Goal: Information Seeking & Learning: Learn about a topic

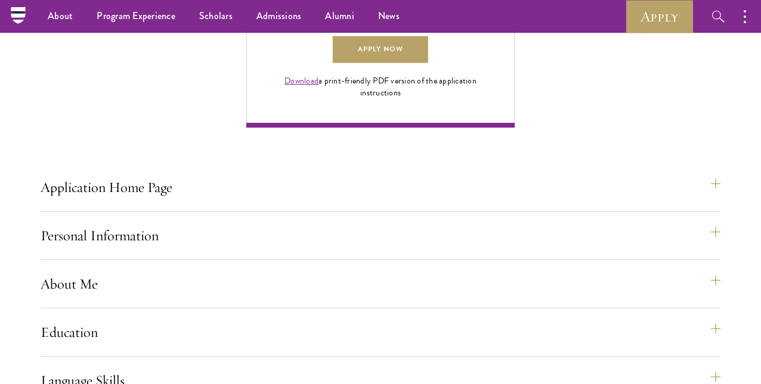
scroll to position [873, 0]
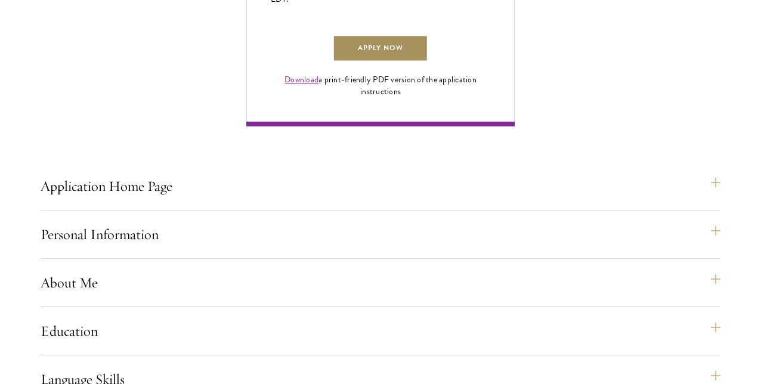
click at [428, 62] on link "Apply Now" at bounding box center [380, 48] width 95 height 27
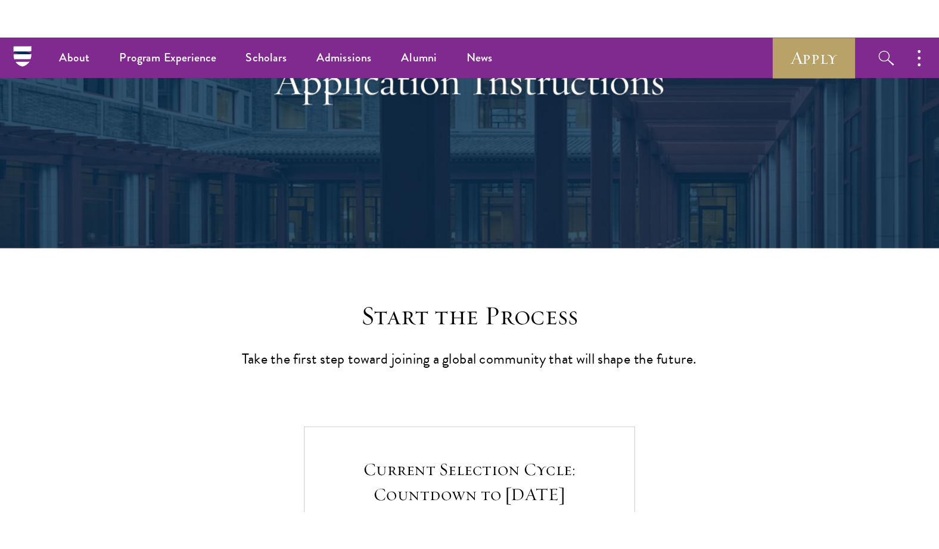
scroll to position [79, 0]
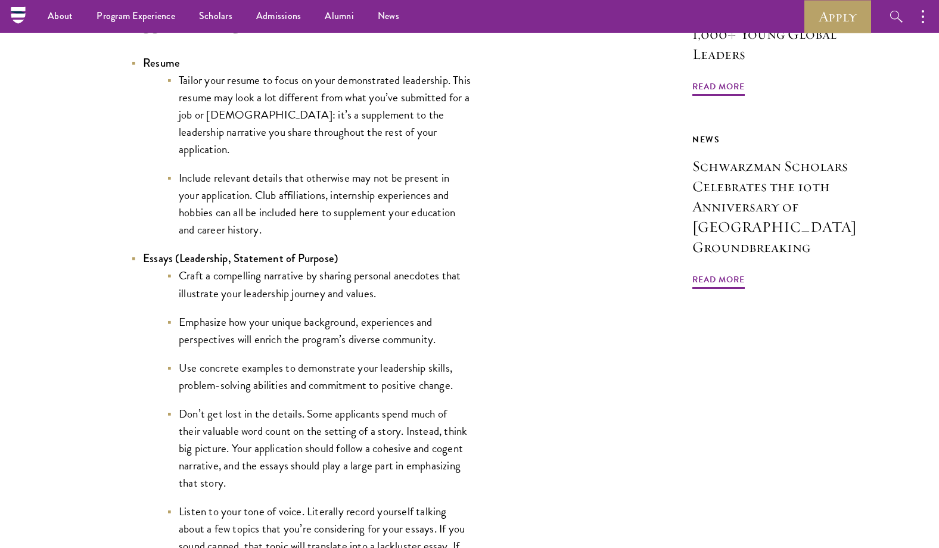
scroll to position [382, 0]
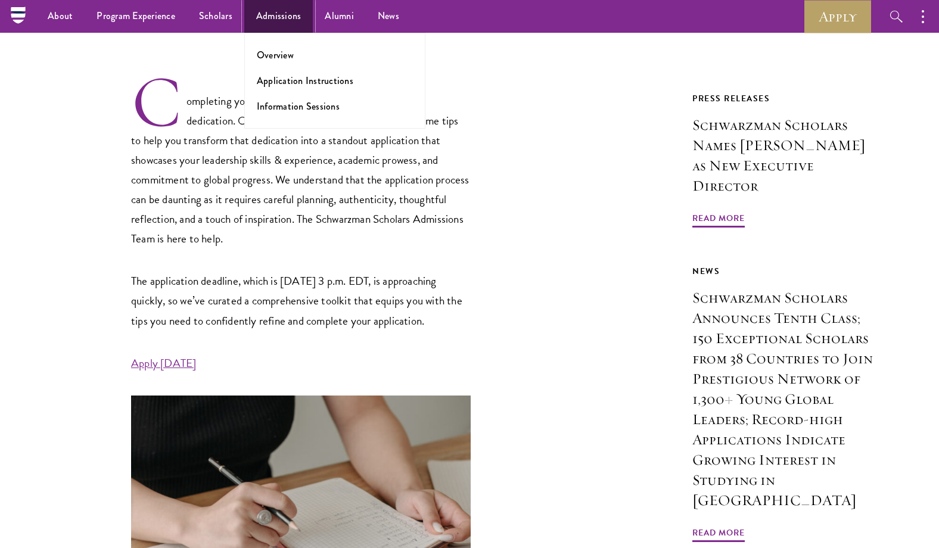
click at [287, 12] on link "Admissions" at bounding box center [278, 16] width 69 height 33
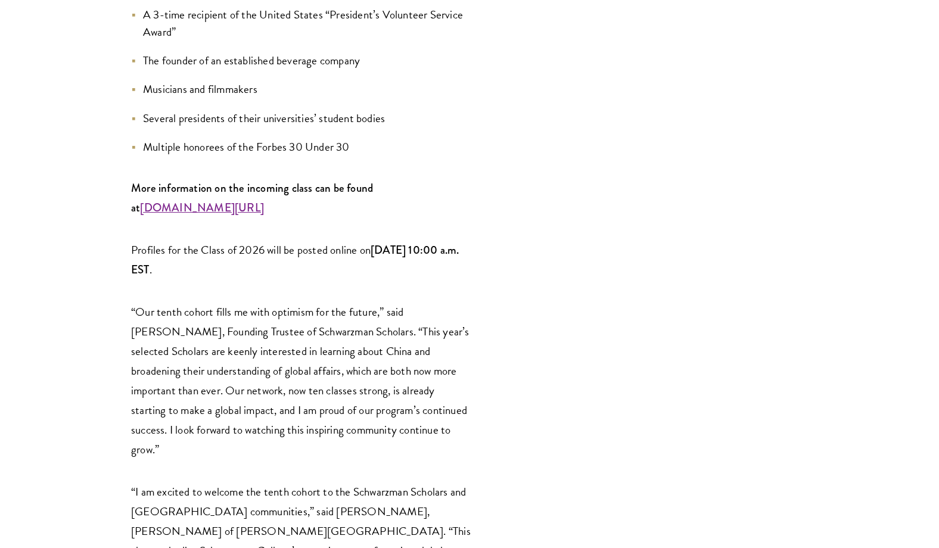
scroll to position [1714, 0]
click at [240, 198] on strong "www.schwarzmanscholars.org/scholars" at bounding box center [202, 206] width 124 height 16
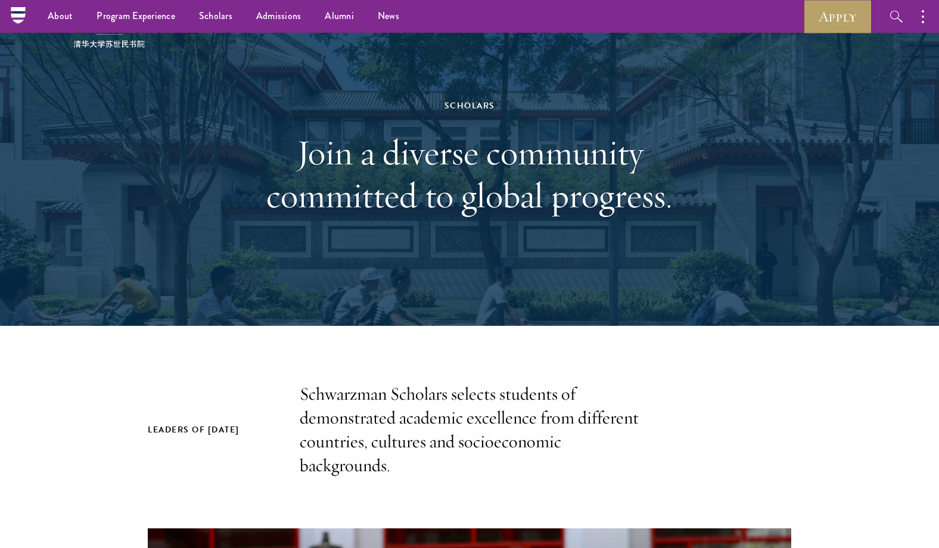
scroll to position [43, 0]
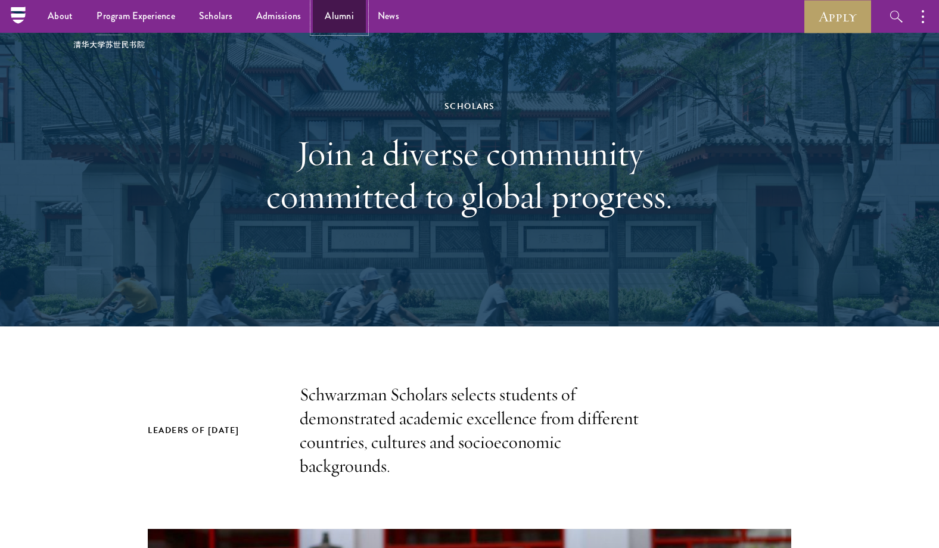
click at [328, 23] on link "Alumni" at bounding box center [339, 16] width 53 height 33
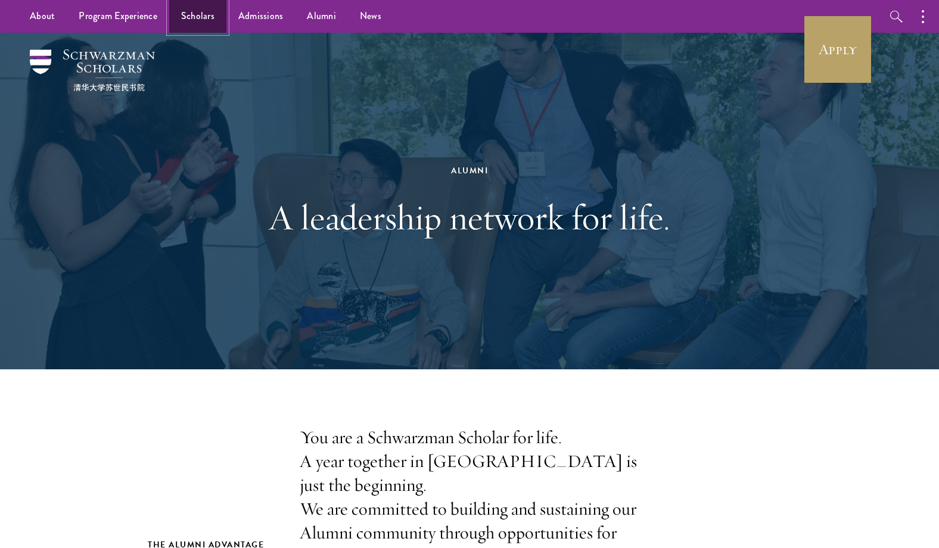
click at [203, 28] on link "Scholars" at bounding box center [197, 16] width 57 height 33
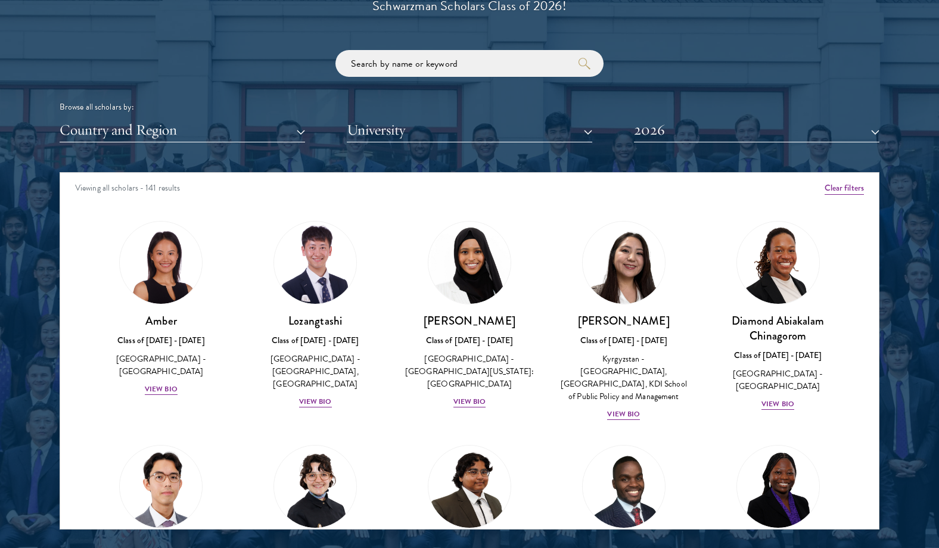
scroll to position [1411, 0]
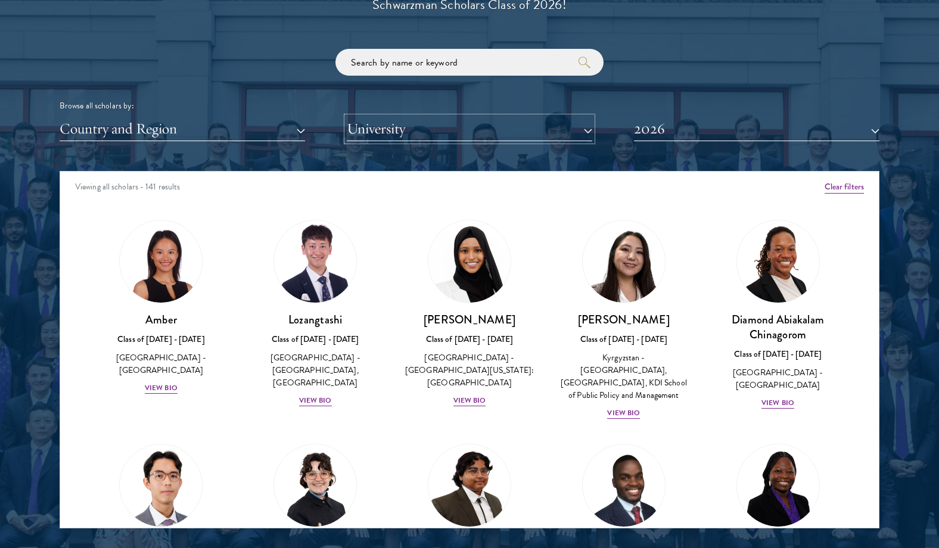
click at [405, 135] on button "University" at bounding box center [470, 129] width 246 height 24
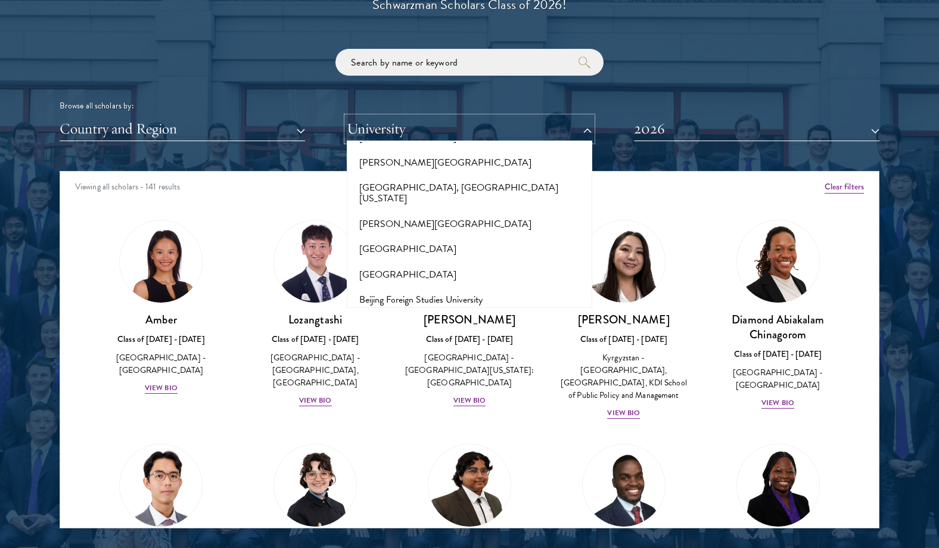
scroll to position [693, 0]
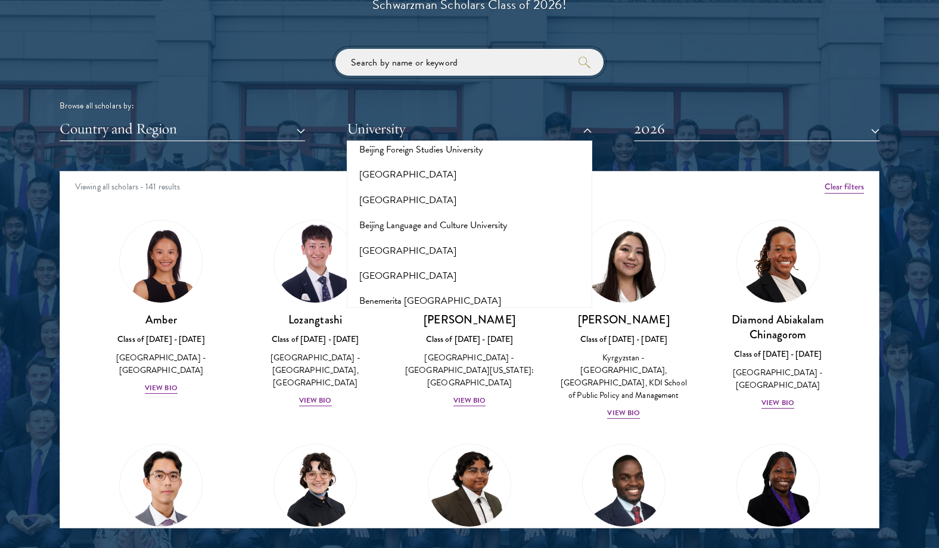
click at [457, 60] on input "search" at bounding box center [470, 62] width 268 height 27
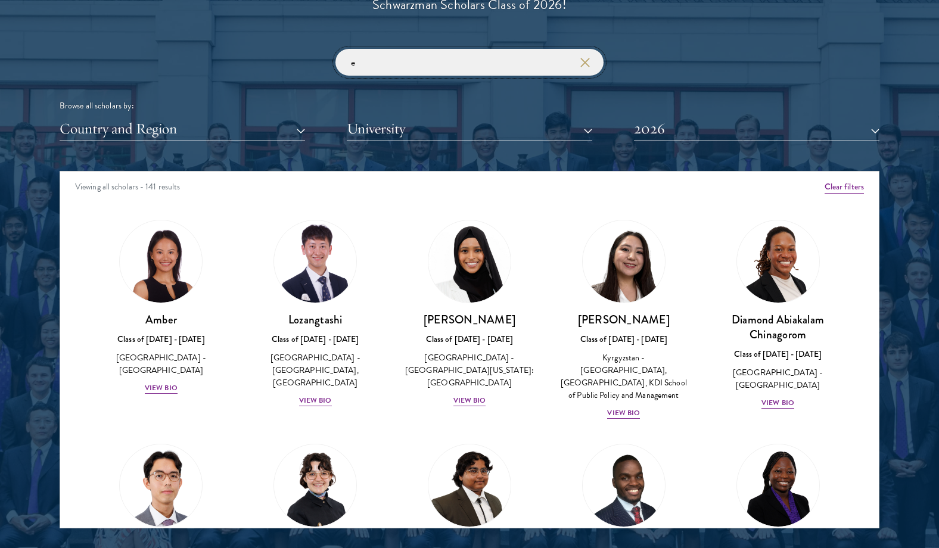
type input "e"
click at [732, 108] on div "Browse all scholars by:" at bounding box center [470, 106] width 820 height 13
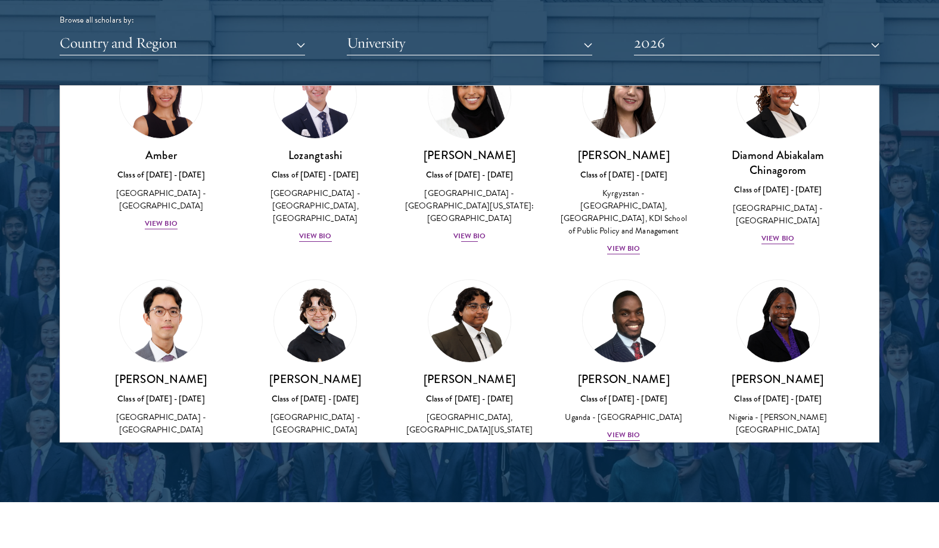
scroll to position [70, 0]
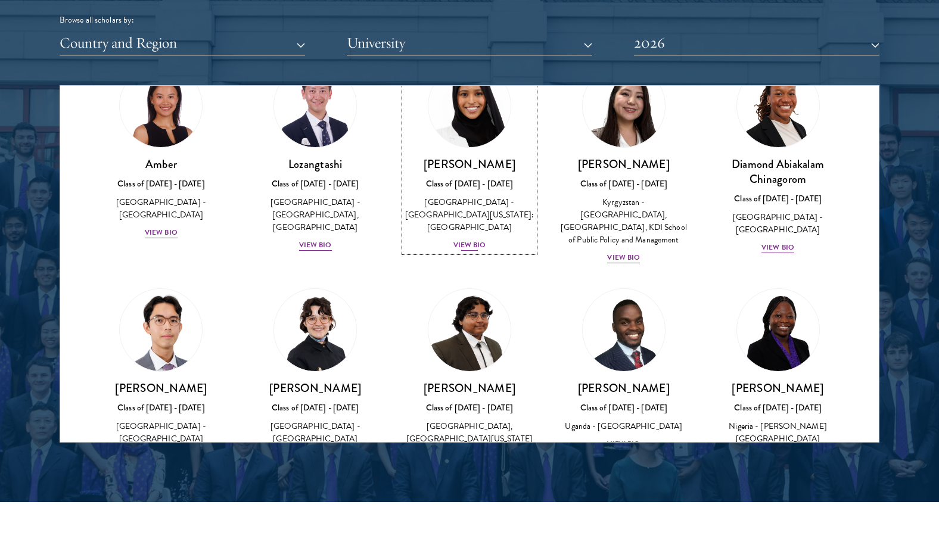
click at [482, 232] on div "Samia Abdi Class of 2025 - 2026 United States of America - University of Minnes…" at bounding box center [470, 204] width 131 height 95
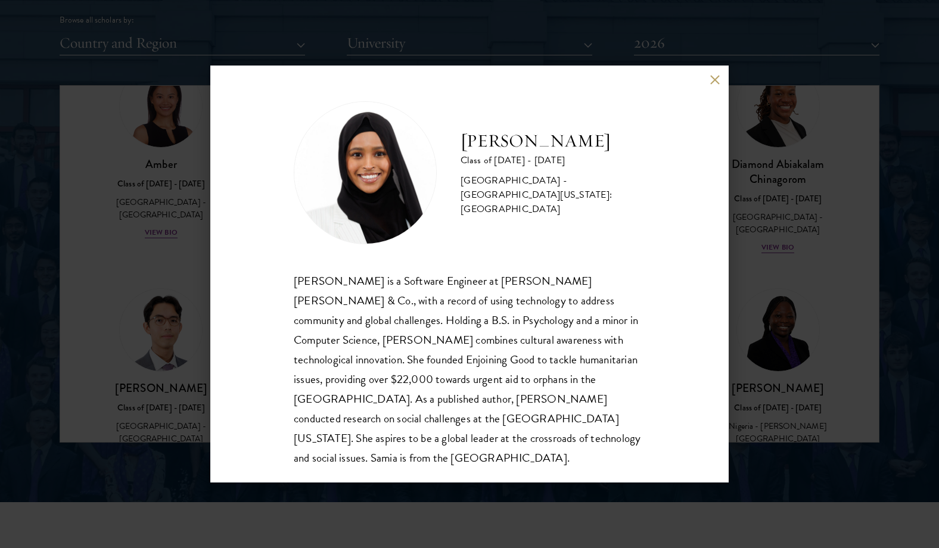
scroll to position [1, 0]
click at [744, 258] on div "Samia Abdi Class of 2025 - 2026 United States of America - University of Minnes…" at bounding box center [469, 274] width 939 height 548
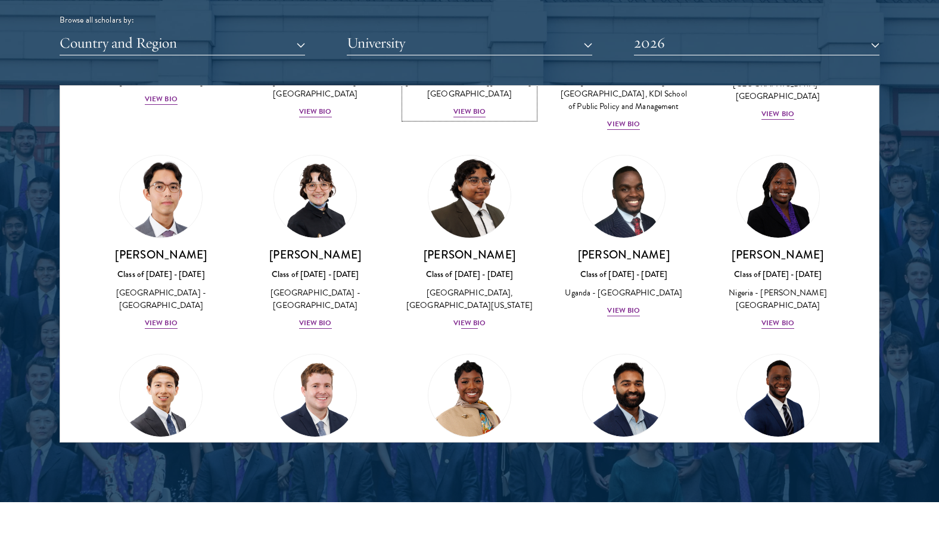
scroll to position [204, 0]
click at [333, 300] on div "United States of America - Pomona College" at bounding box center [315, 298] width 131 height 25
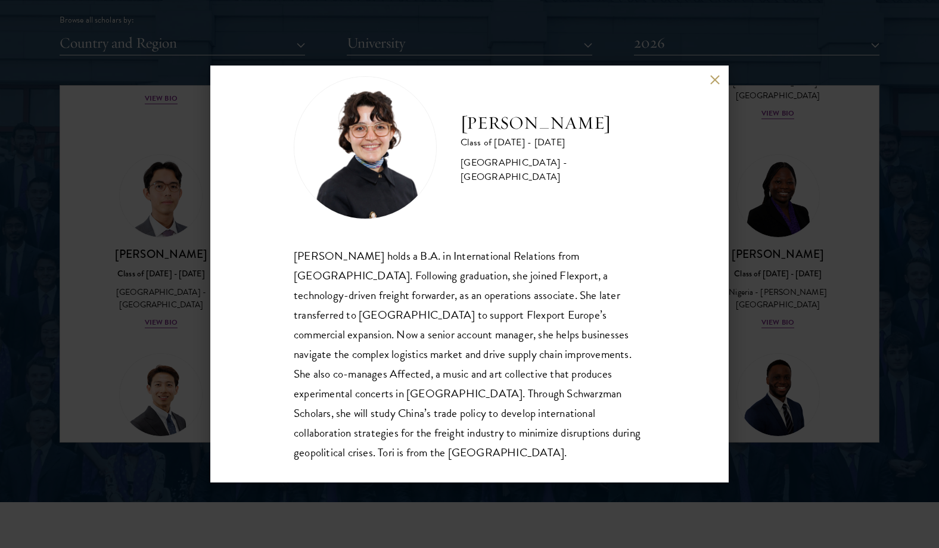
scroll to position [41, 0]
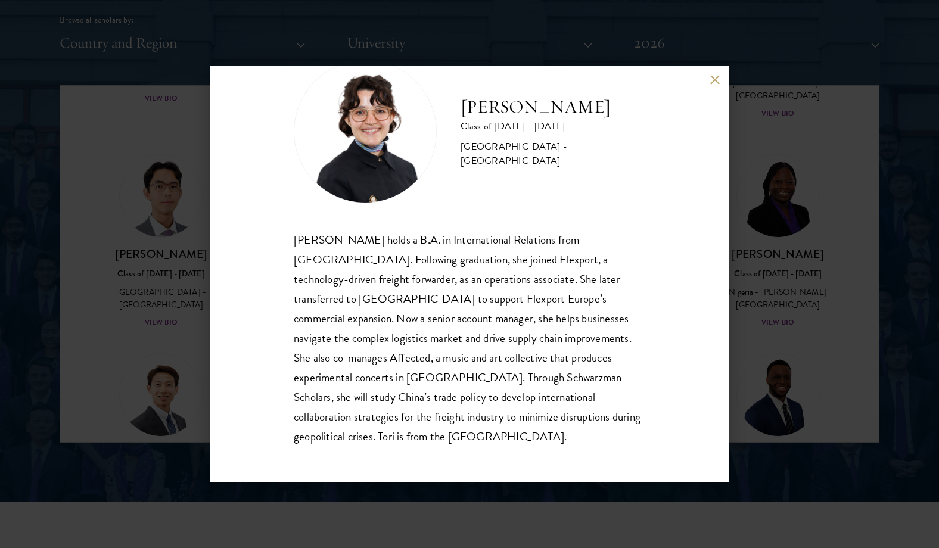
click at [735, 288] on div "Victoria Agostini Class of 2025 - 2026 United States of America - Pomona Colleg…" at bounding box center [469, 274] width 939 height 548
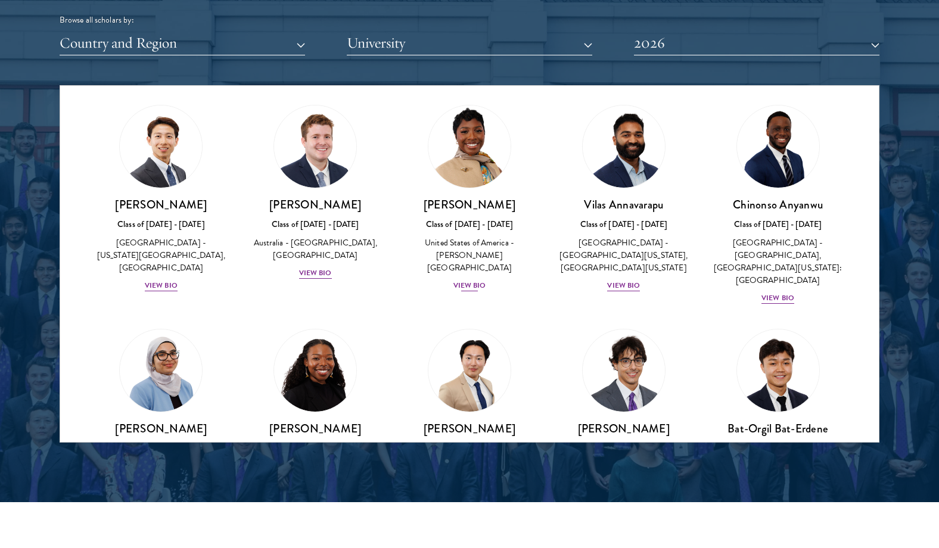
scroll to position [460, 0]
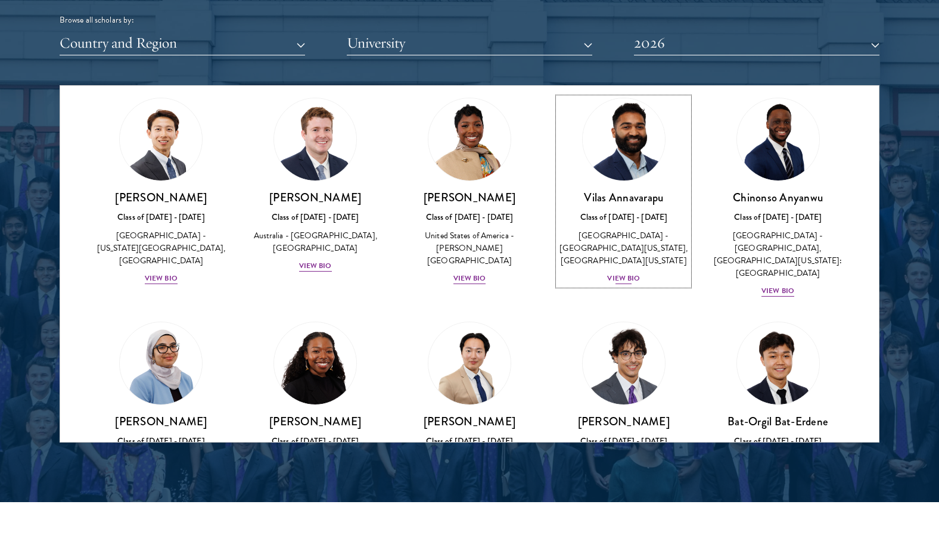
click at [610, 250] on div "United States of America - University of Virginia, University of Mississippi" at bounding box center [623, 248] width 131 height 38
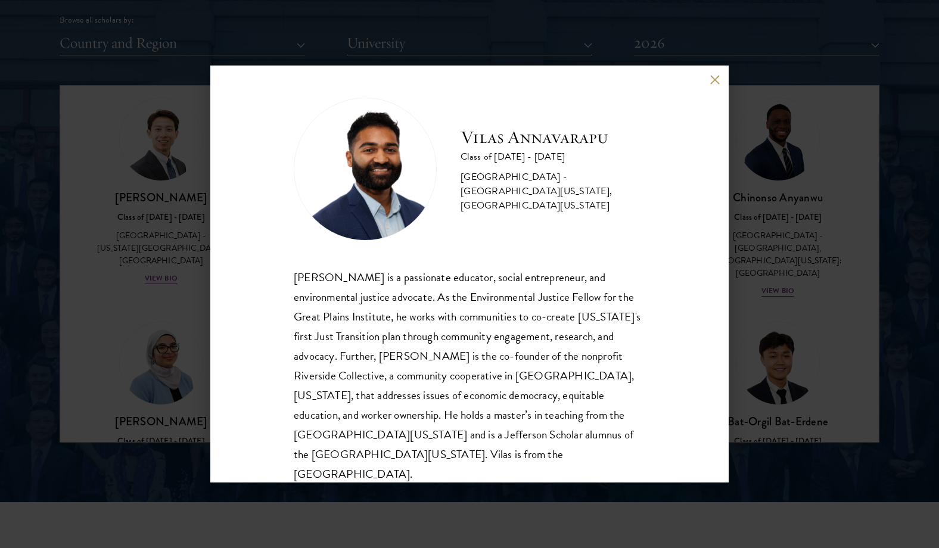
scroll to position [21, 0]
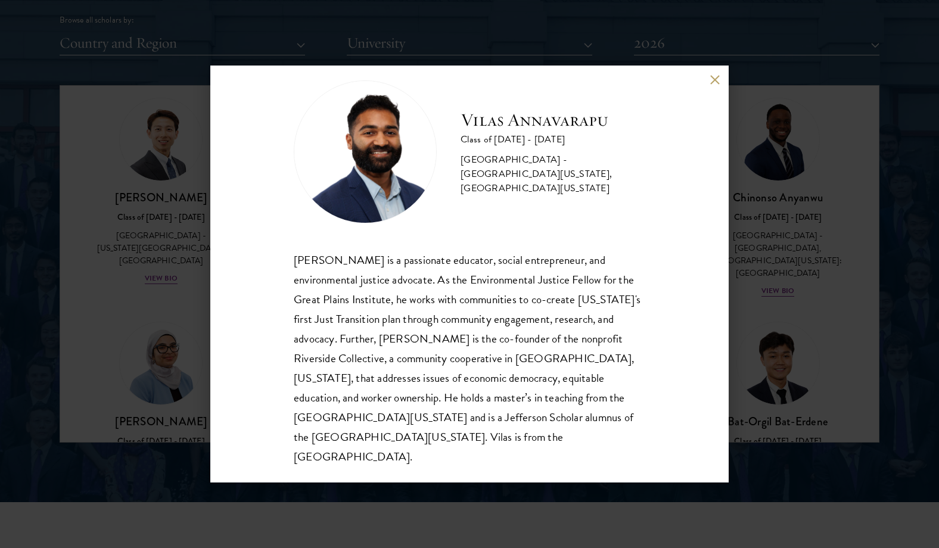
click at [764, 258] on div "Vilas Annavarapu Class of 2025 - 2026 United States of America - University of …" at bounding box center [469, 274] width 939 height 548
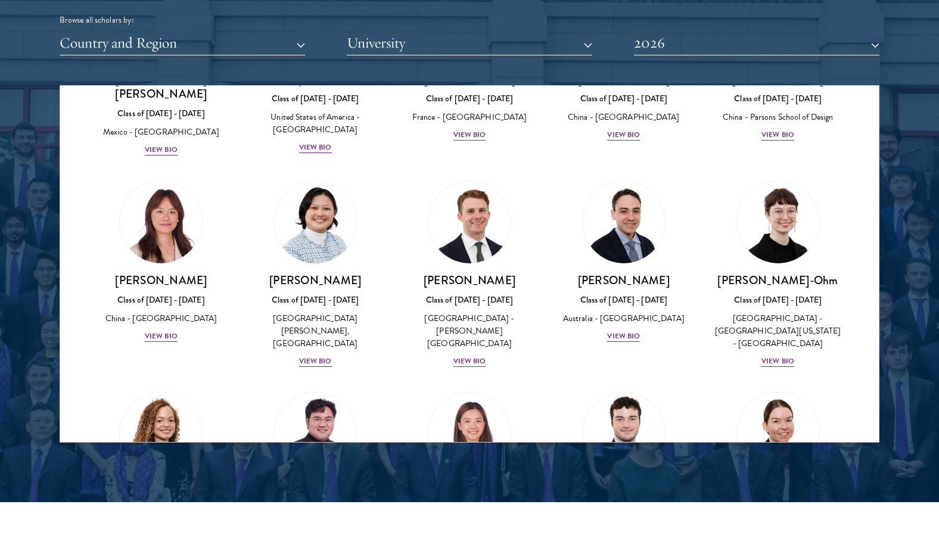
scroll to position [1014, 0]
click at [216, 210] on link "Yilin Chen Class of 2025 - 2026 China - Yale University View Bio" at bounding box center [161, 261] width 131 height 163
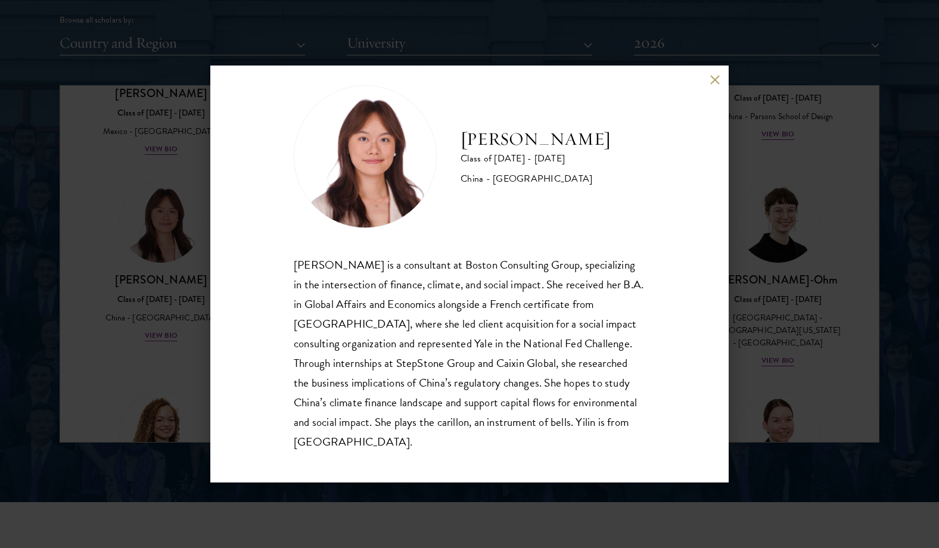
scroll to position [21, 0]
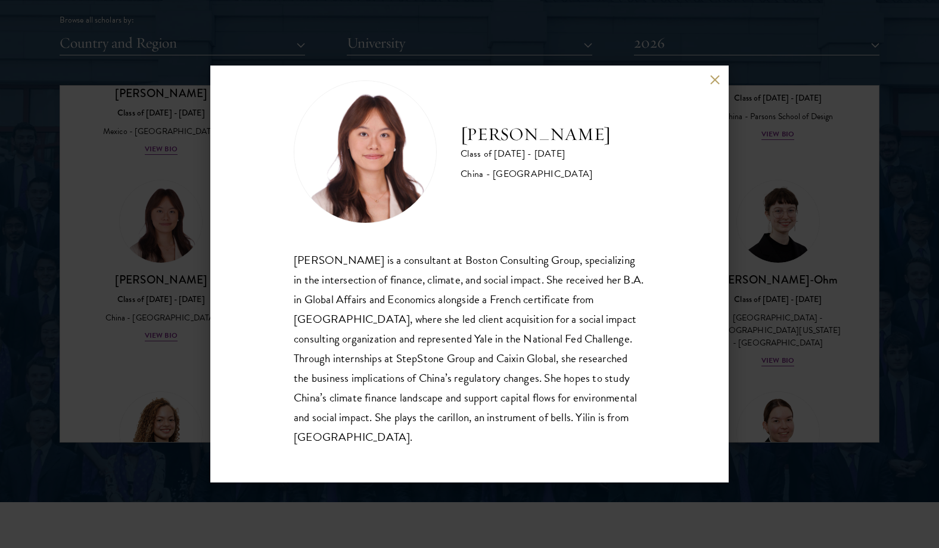
click at [173, 212] on div "Yilin Chen Class of 2025 - 2026 China - Yale University Yilin Chen is a consult…" at bounding box center [469, 274] width 939 height 548
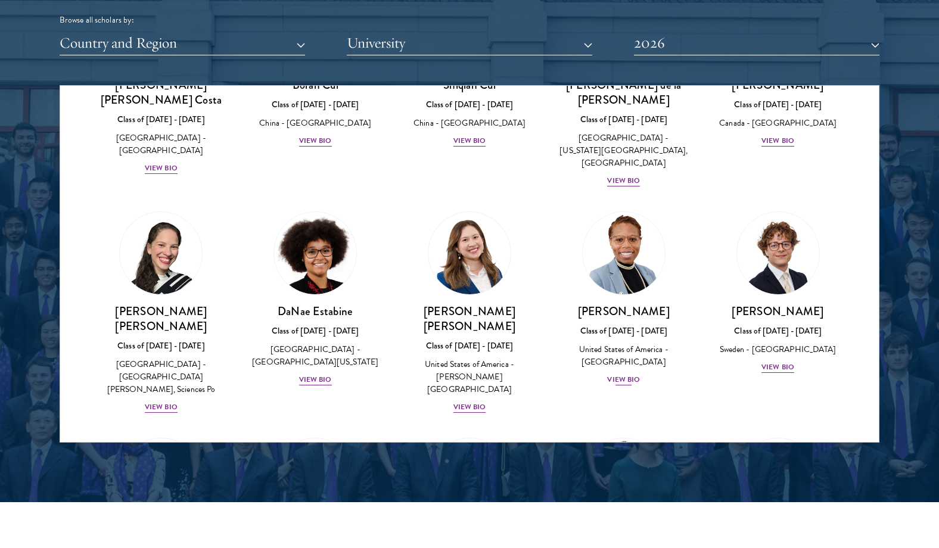
scroll to position [1422, 0]
click at [482, 207] on img at bounding box center [469, 252] width 91 height 91
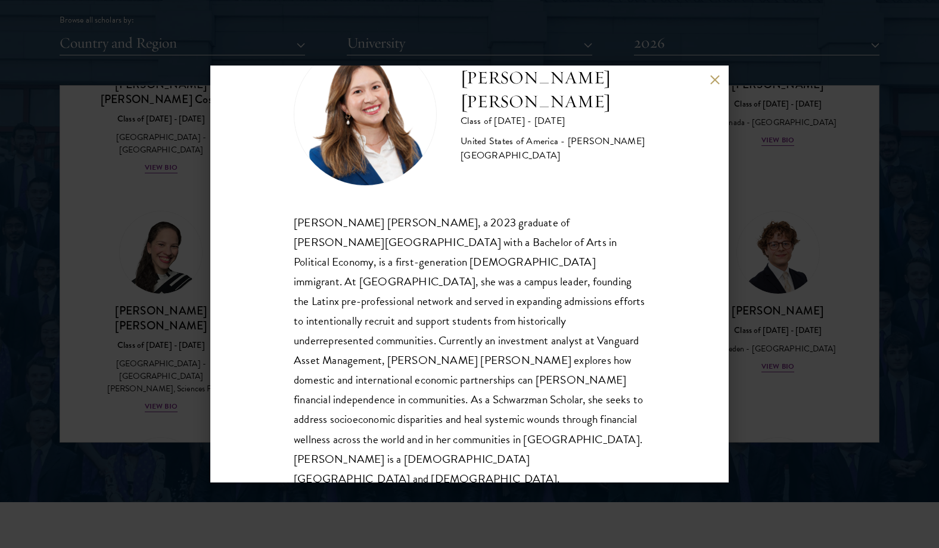
scroll to position [61, 0]
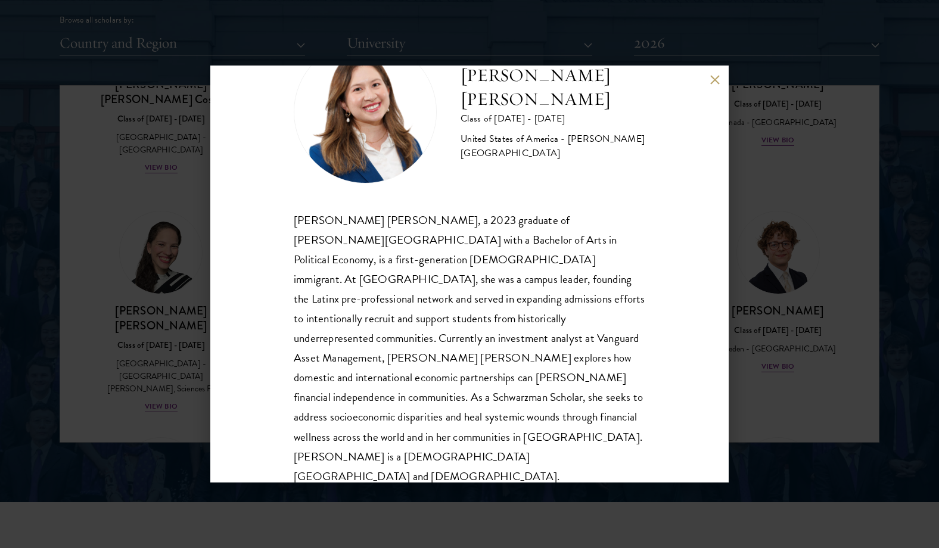
click at [756, 178] on div "Maria Fernanda Estrada Class of 2025 - 2026 United States of America - Williams…" at bounding box center [469, 274] width 939 height 548
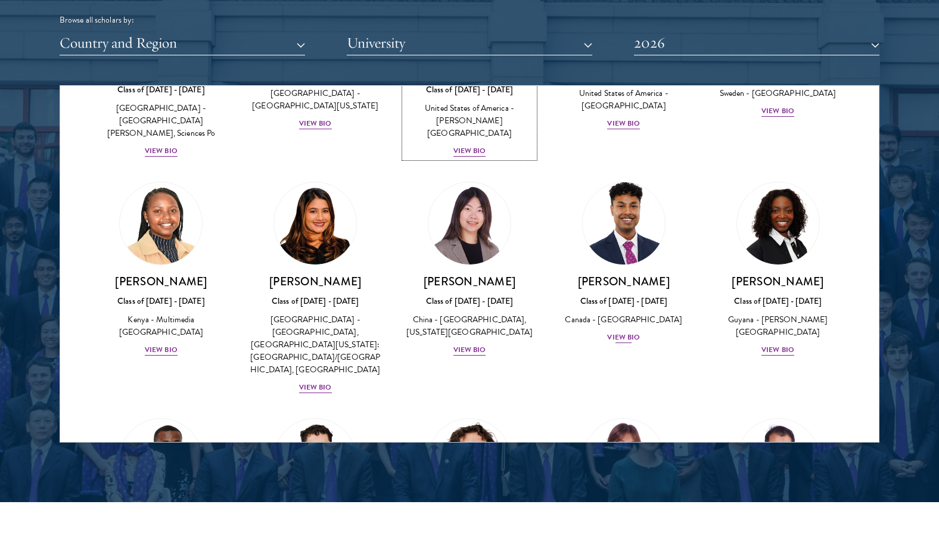
scroll to position [1676, 0]
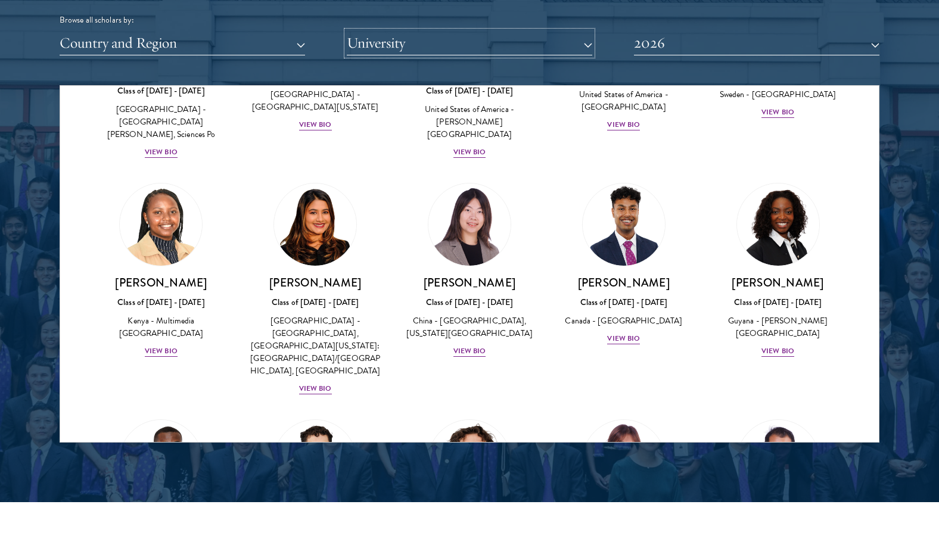
click at [514, 46] on button "University" at bounding box center [470, 43] width 246 height 24
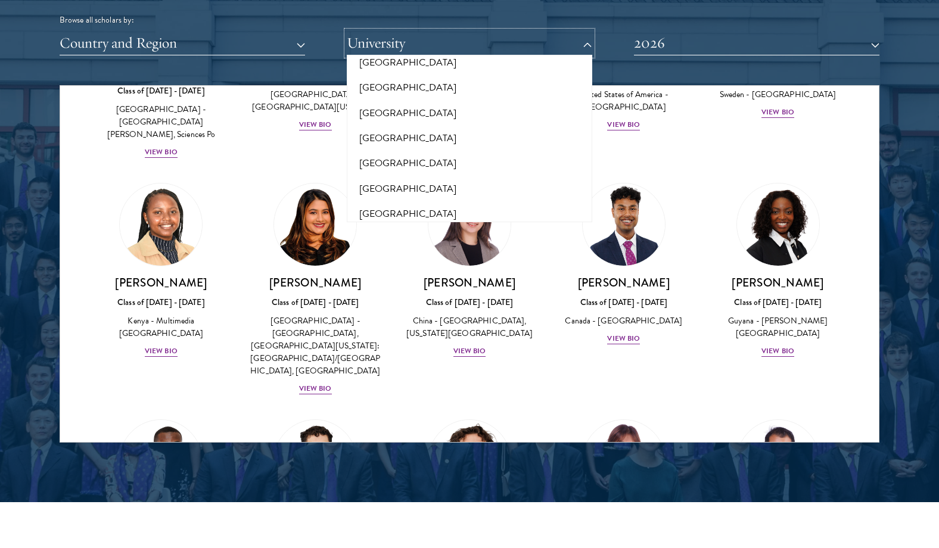
scroll to position [8792, 0]
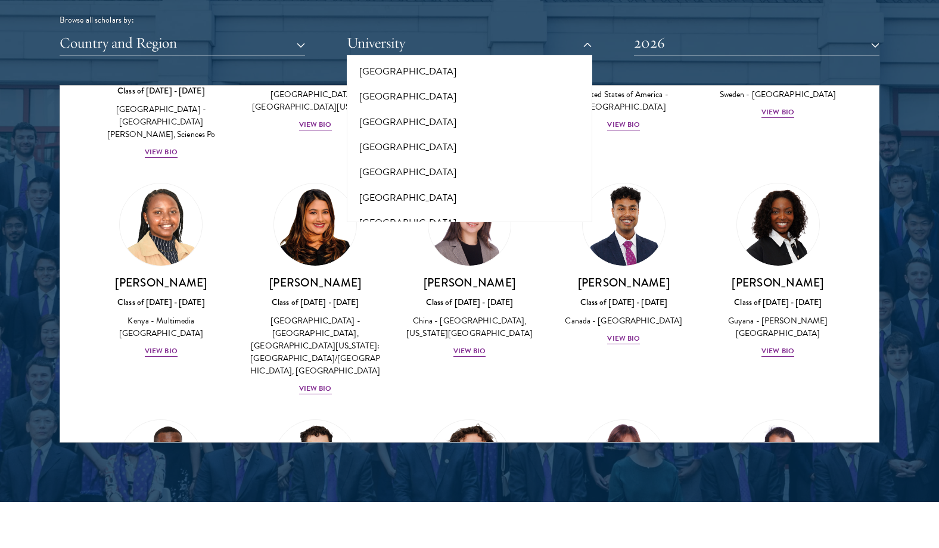
click at [421, 286] on button "University of California, Berkeley" at bounding box center [469, 298] width 238 height 25
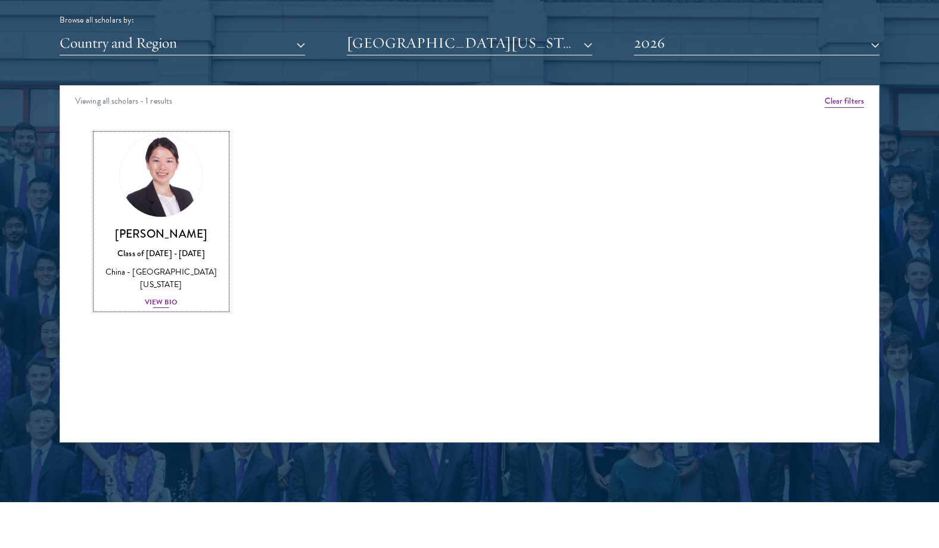
click at [206, 175] on link "Roxana Wang Class of 2025 - 2026 China - University of California, Berkeley Vie…" at bounding box center [161, 221] width 131 height 175
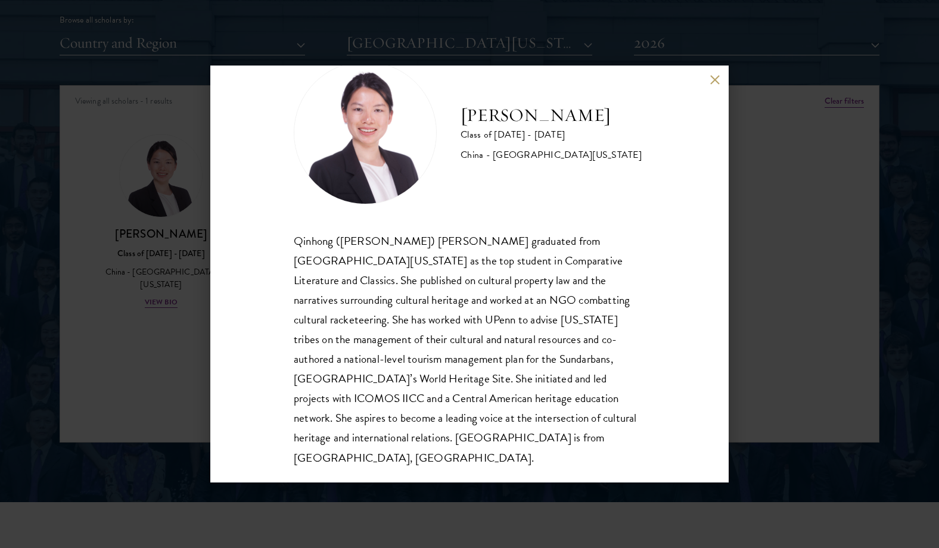
scroll to position [41, 0]
click at [191, 186] on div "Roxana Wang Class of 2025 - 2026 China - University of California, Berkeley Qin…" at bounding box center [469, 274] width 939 height 548
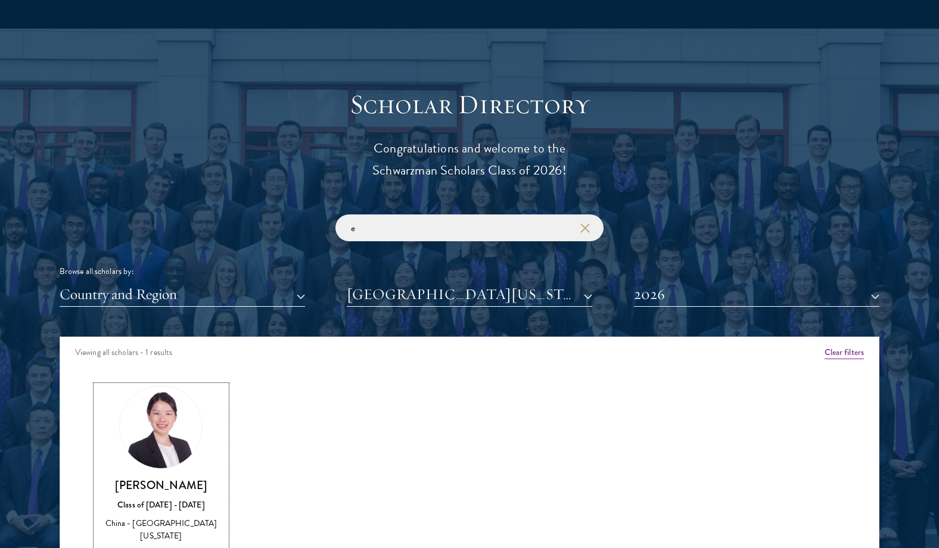
scroll to position [1436, 0]
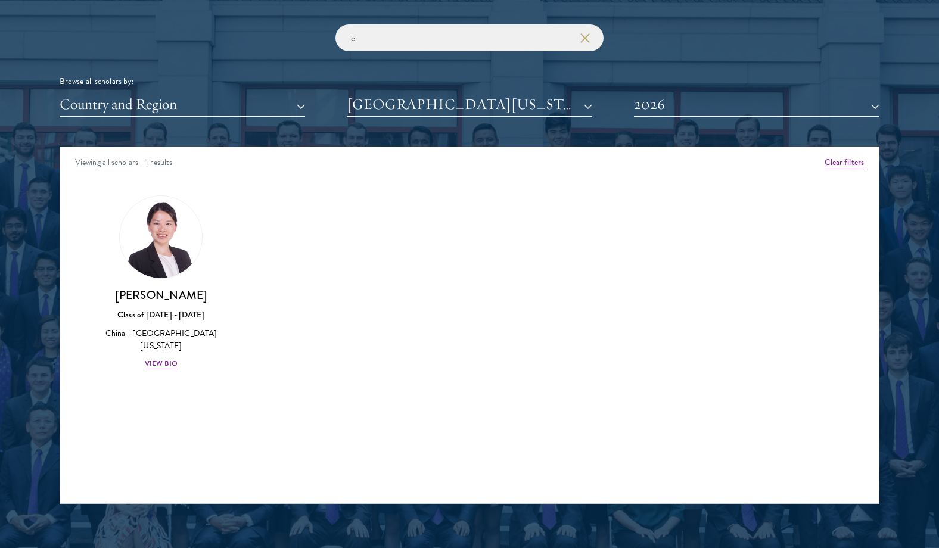
click at [674, 117] on div "Scholar Directory Congratulations and welcome to the Schwarzman Scholars Class …" at bounding box center [470, 201] width 820 height 606
click at [677, 106] on button "2026" at bounding box center [757, 104] width 246 height 24
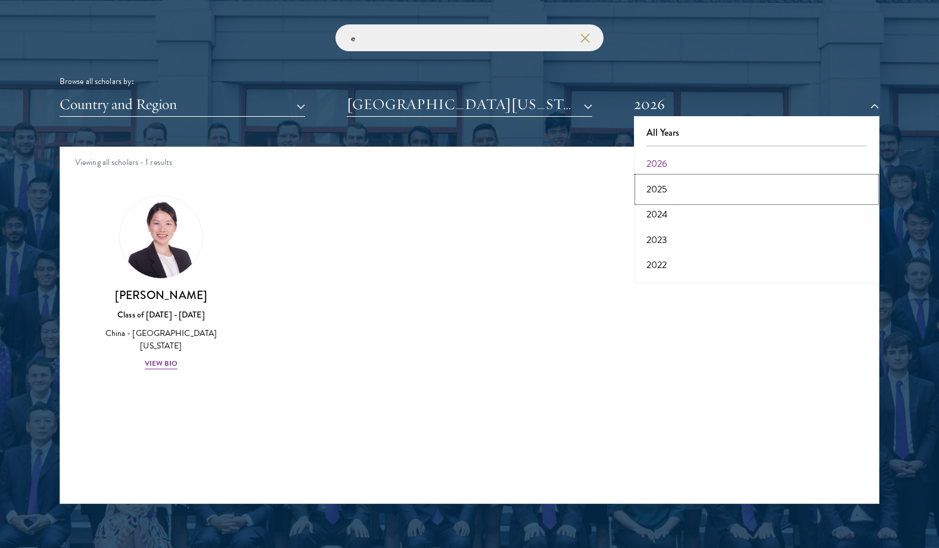
click at [672, 181] on button "2025" at bounding box center [757, 189] width 238 height 25
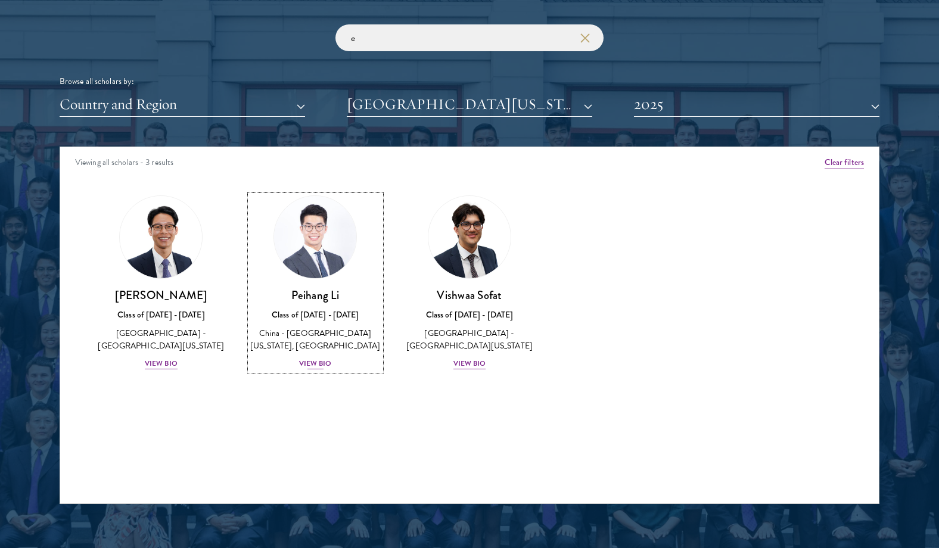
click at [305, 243] on img at bounding box center [315, 237] width 91 height 91
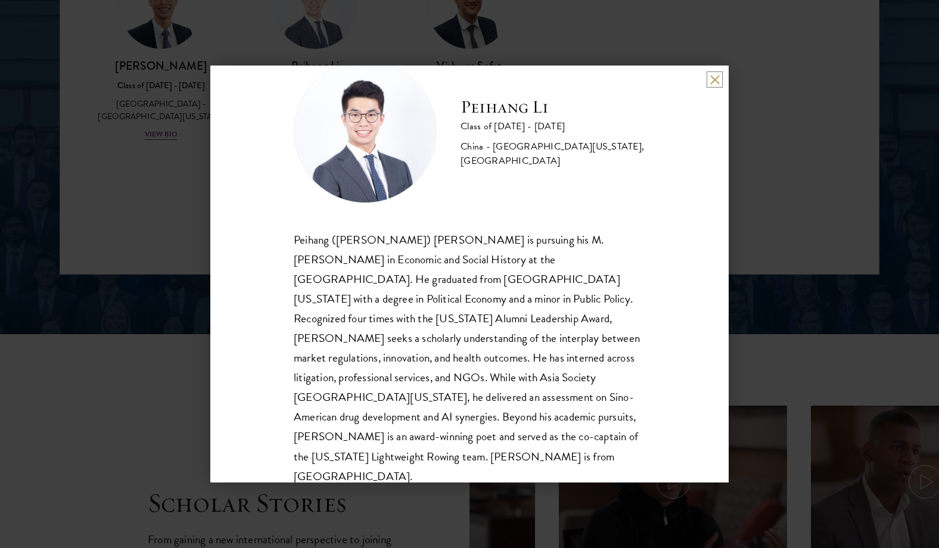
scroll to position [1724, 0]
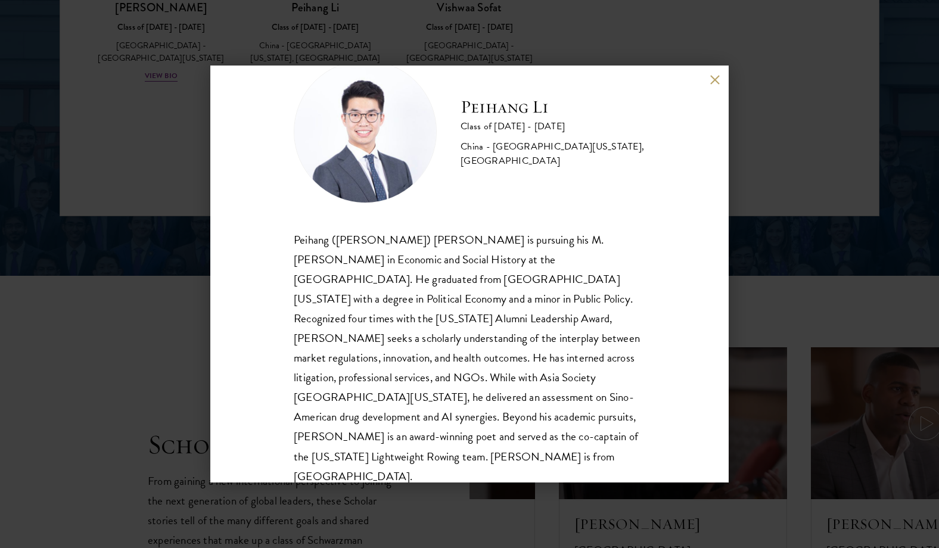
click at [711, 94] on div "Peihang Li Class of 2024 - 2025 China - University of California, Berkeley, Uni…" at bounding box center [469, 274] width 519 height 417
click at [710, 77] on button at bounding box center [715, 80] width 10 height 10
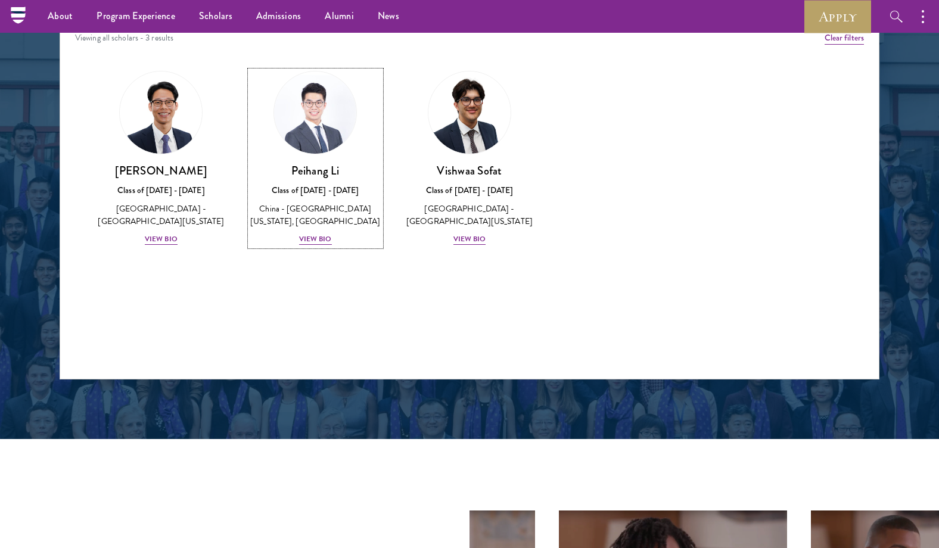
scroll to position [1558, 0]
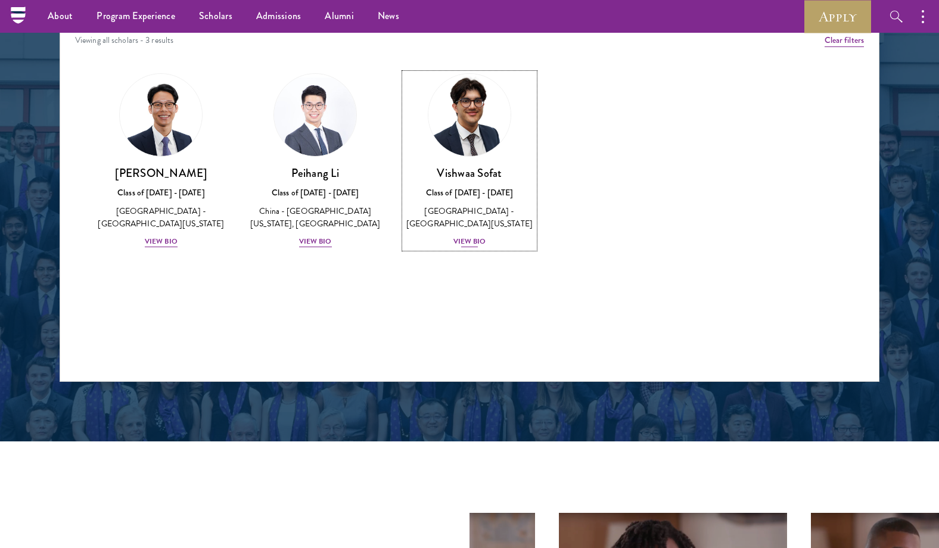
click at [497, 232] on div "Vishwaa Sofat Class of 2024 - 2025 United States of America - University of Cal…" at bounding box center [470, 207] width 131 height 83
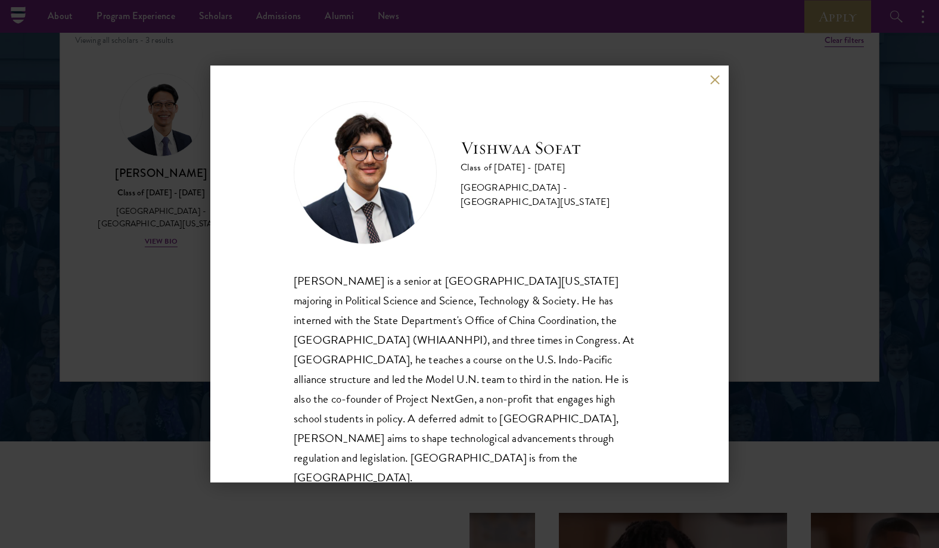
scroll to position [1, 0]
click at [708, 188] on div "Vishwaa Sofat Class of 2024 - 2025 United States of America - University of Cal…" at bounding box center [469, 274] width 519 height 417
click at [699, 105] on div "Vishwaa Sofat Class of 2024 - 2025 United States of America - University of Cal…" at bounding box center [469, 274] width 519 height 417
click at [710, 83] on button at bounding box center [715, 80] width 10 height 10
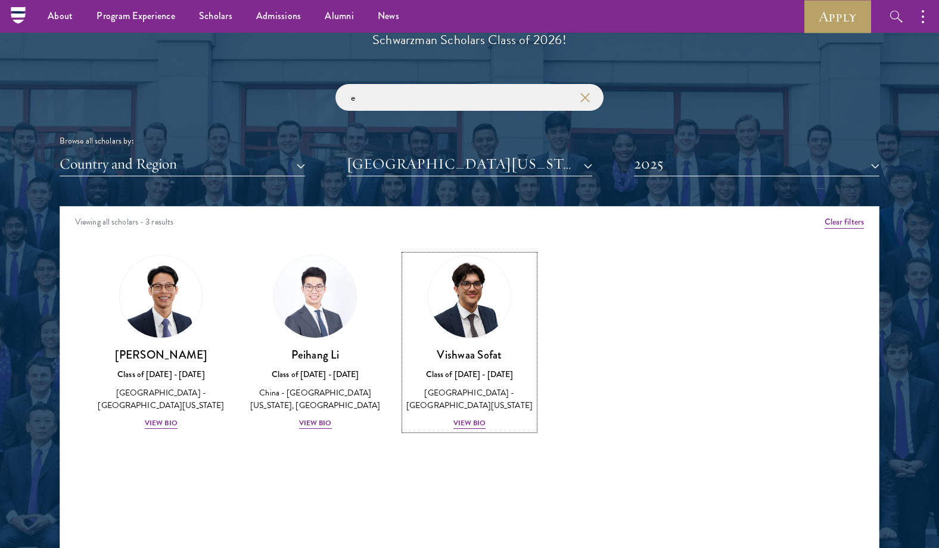
scroll to position [1340, 0]
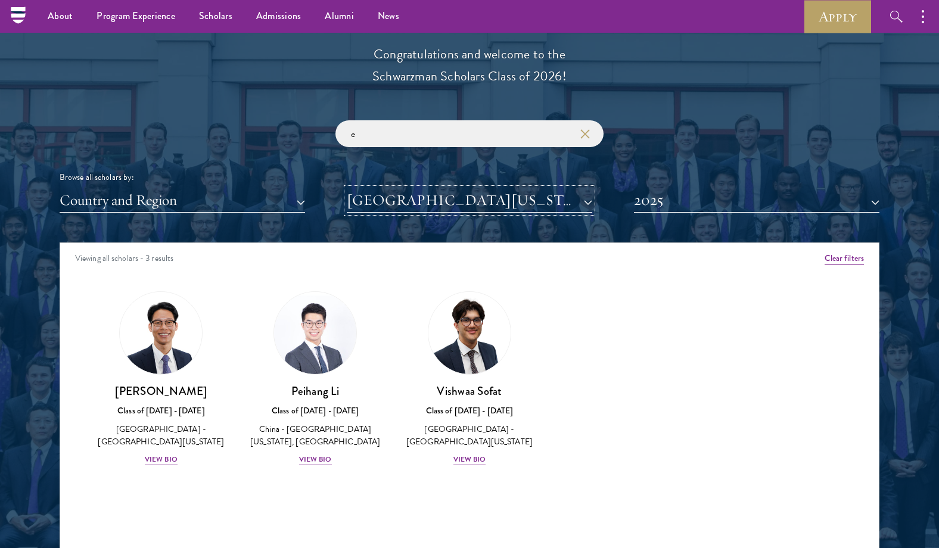
click at [433, 200] on button "University of California, Berkeley" at bounding box center [470, 200] width 246 height 24
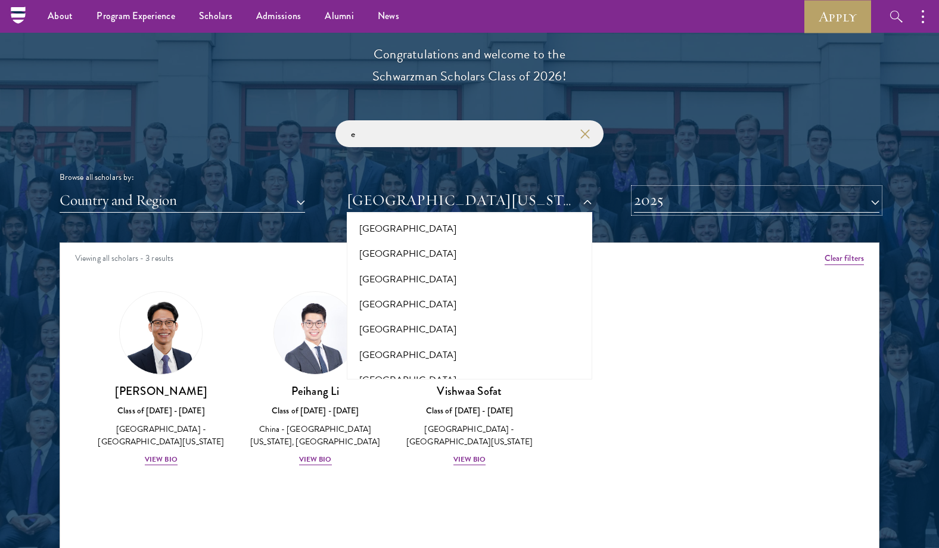
click at [721, 198] on button "2025" at bounding box center [757, 200] width 246 height 24
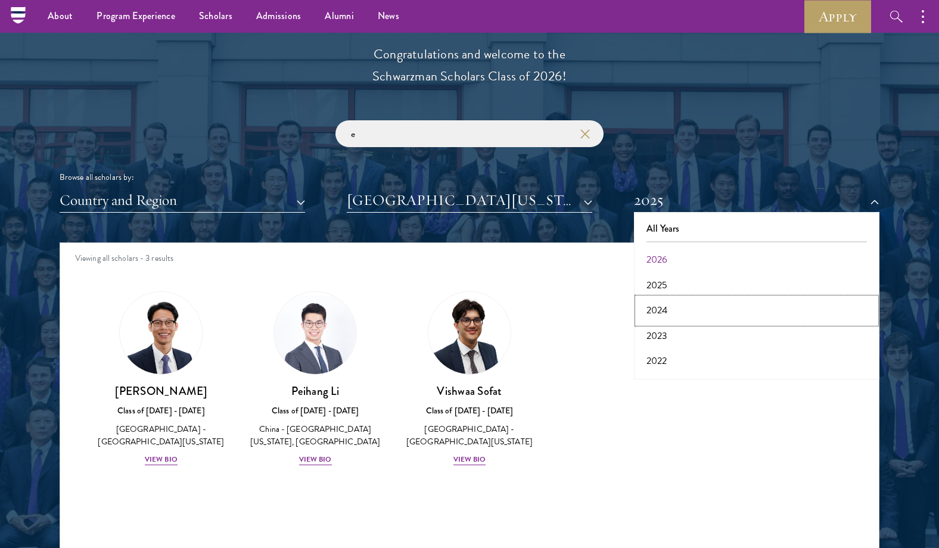
click at [694, 313] on button "2024" at bounding box center [757, 310] width 238 height 25
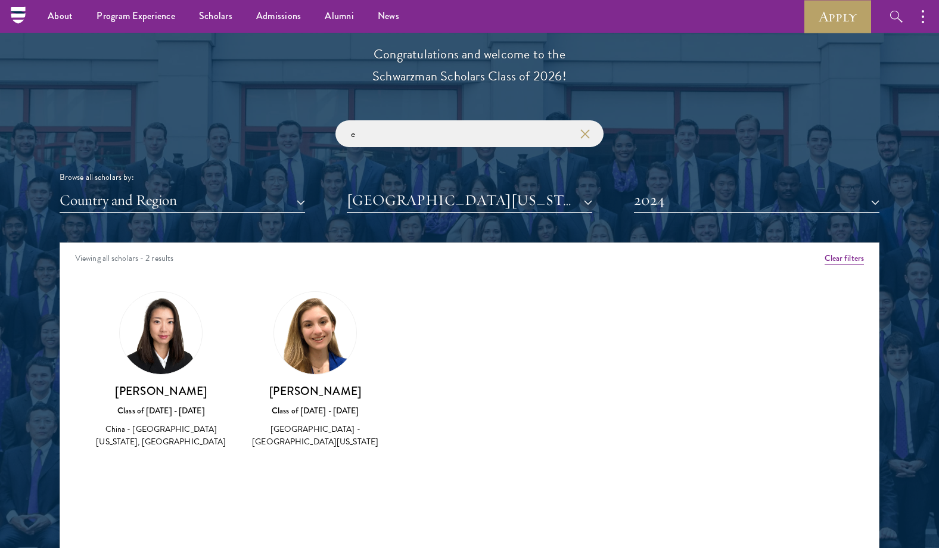
click at [334, 337] on img at bounding box center [315, 333] width 82 height 82
click at [330, 387] on h3 "Morgan Livingston" at bounding box center [315, 391] width 131 height 15
click at [318, 341] on img at bounding box center [315, 333] width 82 height 82
click at [318, 342] on img at bounding box center [315, 333] width 82 height 82
click at [168, 342] on img at bounding box center [161, 333] width 82 height 82
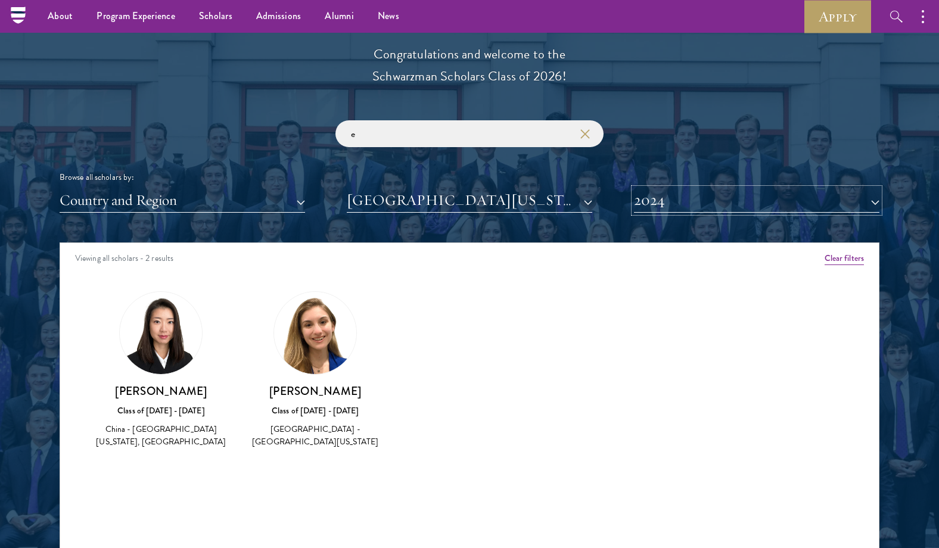
click at [675, 200] on button "2024" at bounding box center [757, 200] width 246 height 24
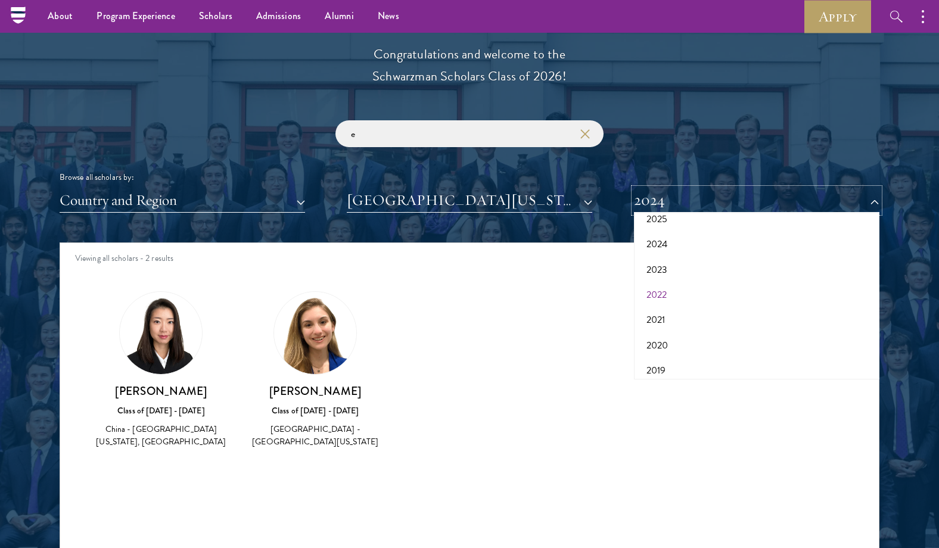
scroll to position [69, 0]
click at [684, 274] on button "2023" at bounding box center [757, 267] width 238 height 25
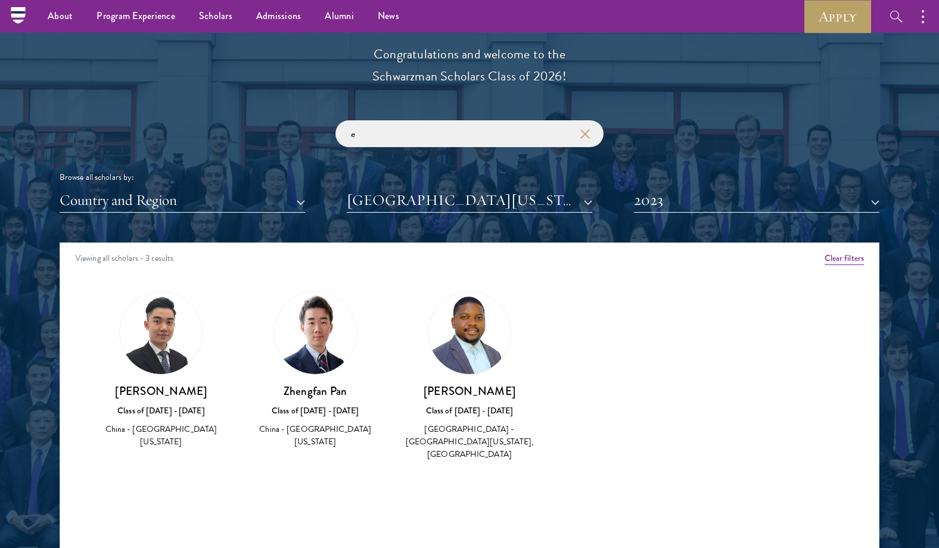
click at [329, 313] on img at bounding box center [315, 333] width 82 height 82
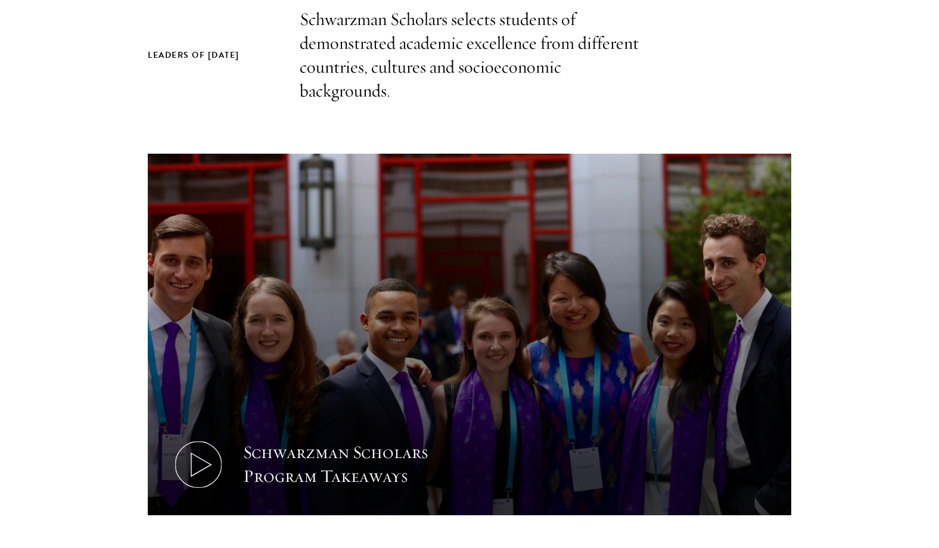
scroll to position [584, 0]
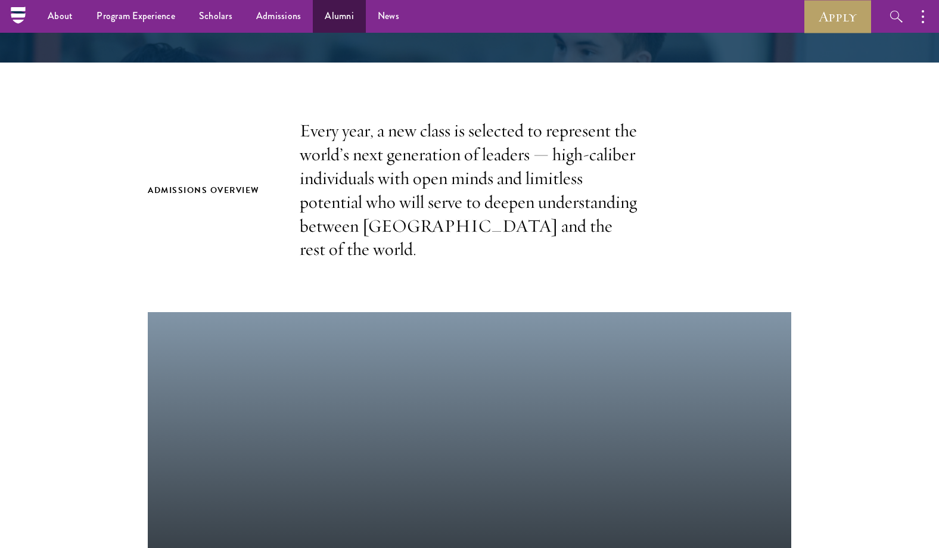
scroll to position [293, 0]
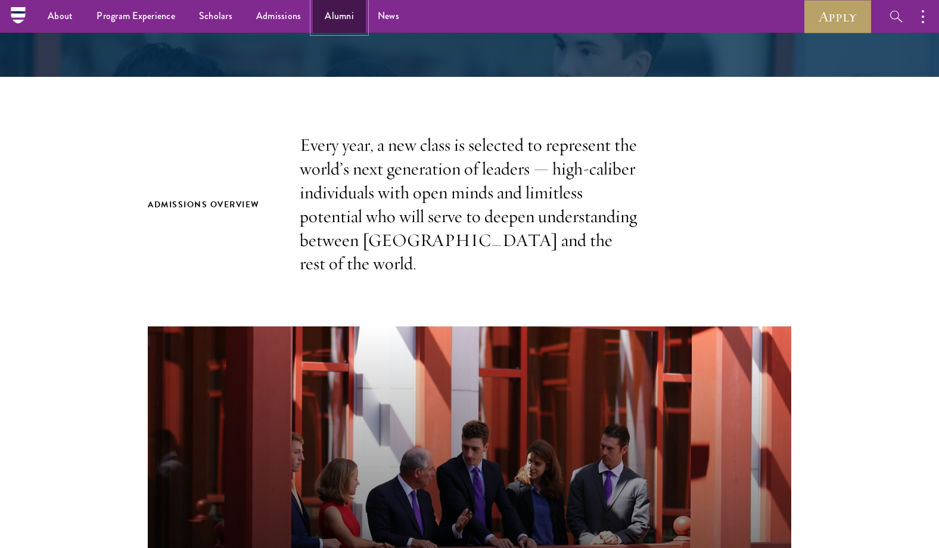
click at [337, 17] on link "Alumni" at bounding box center [339, 16] width 53 height 33
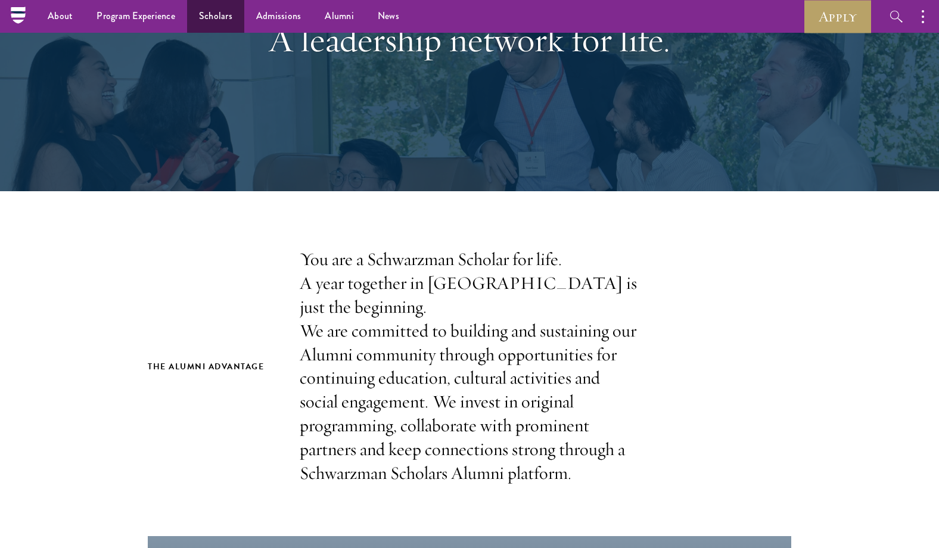
scroll to position [176, 0]
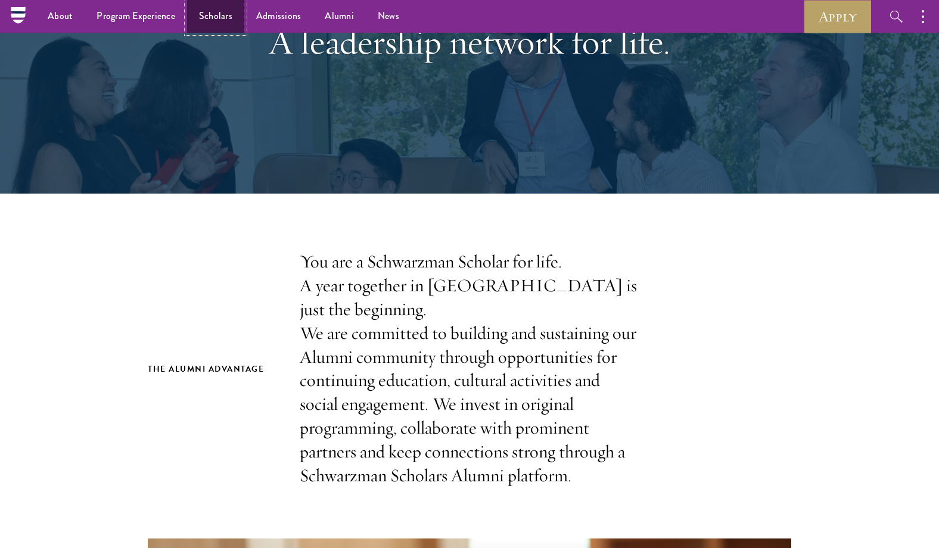
click at [209, 20] on link "Scholars" at bounding box center [215, 16] width 57 height 33
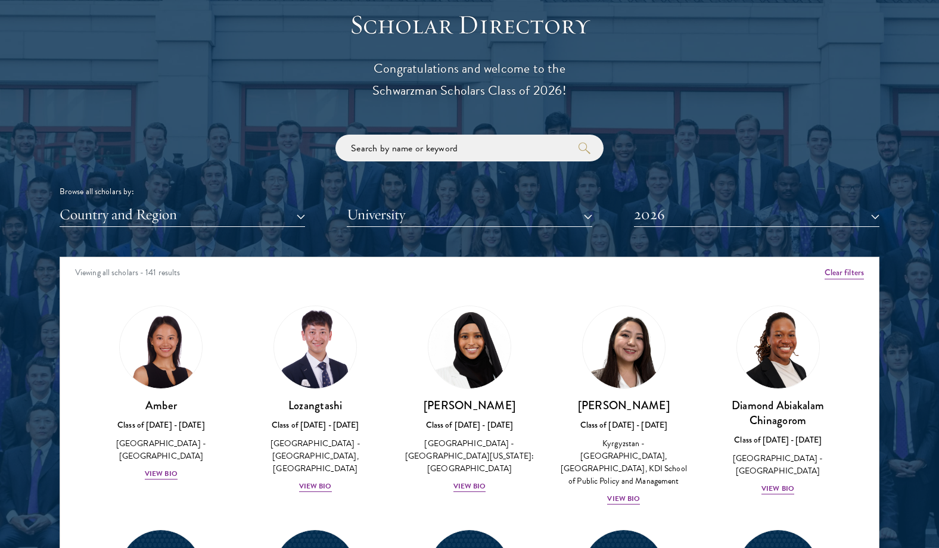
scroll to position [1343, 0]
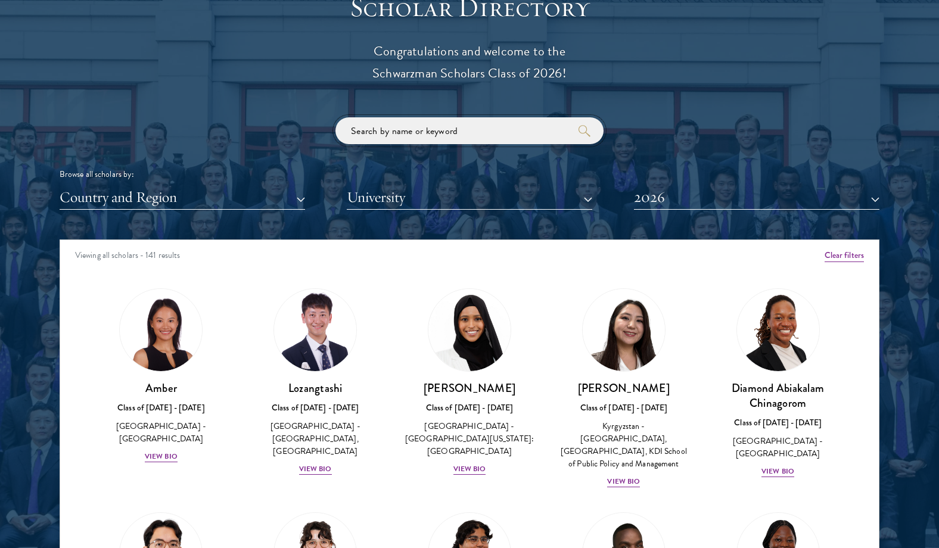
click at [429, 139] on input "search" at bounding box center [470, 130] width 268 height 27
click at [426, 203] on button "University" at bounding box center [470, 197] width 246 height 24
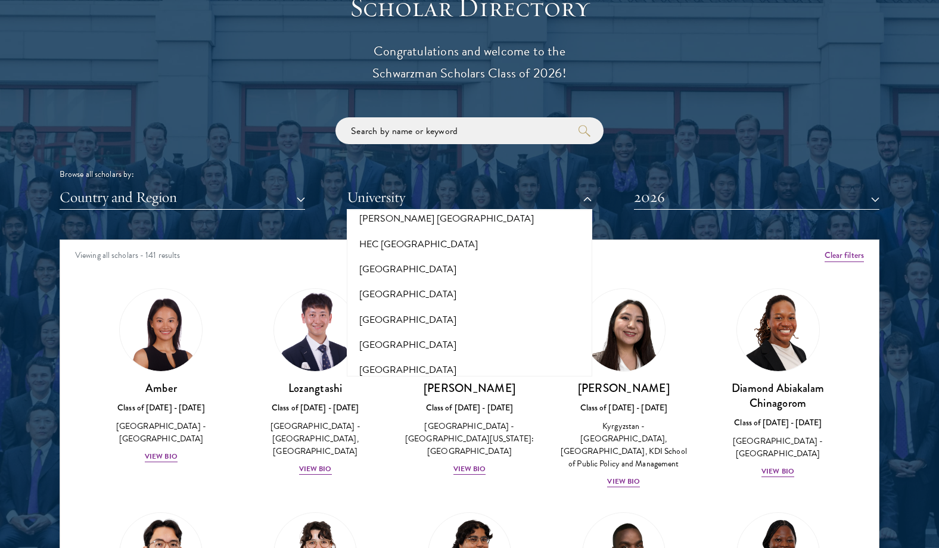
scroll to position [2888, 0]
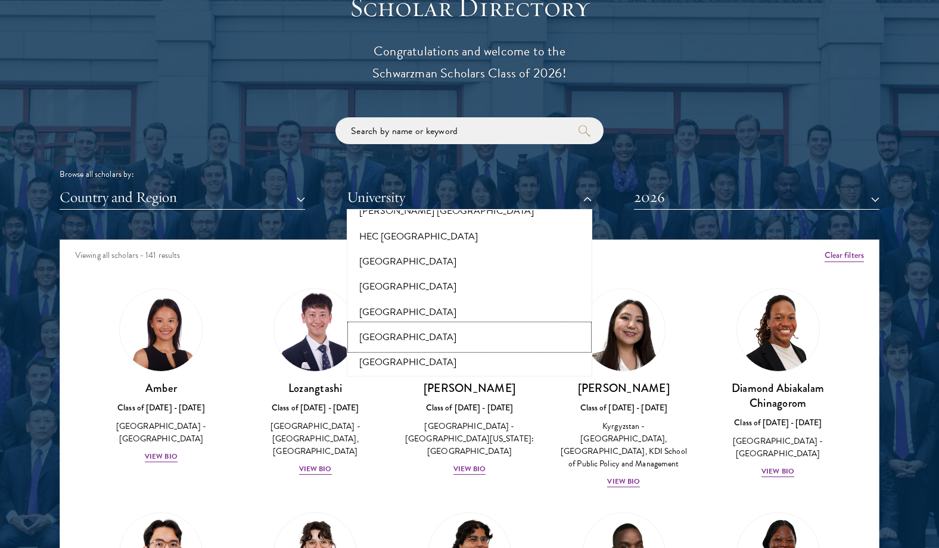
click at [419, 325] on button "Harvard University" at bounding box center [469, 337] width 238 height 25
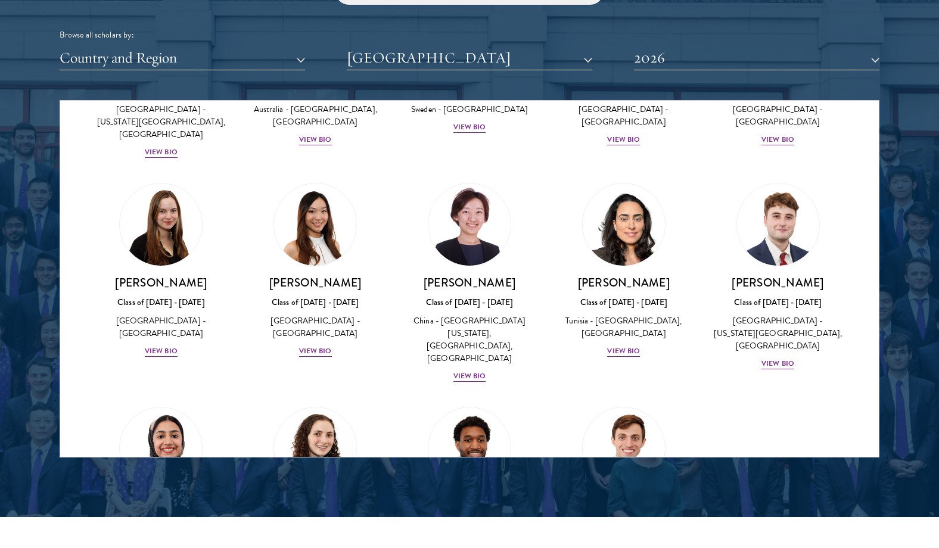
scroll to position [186, 0]
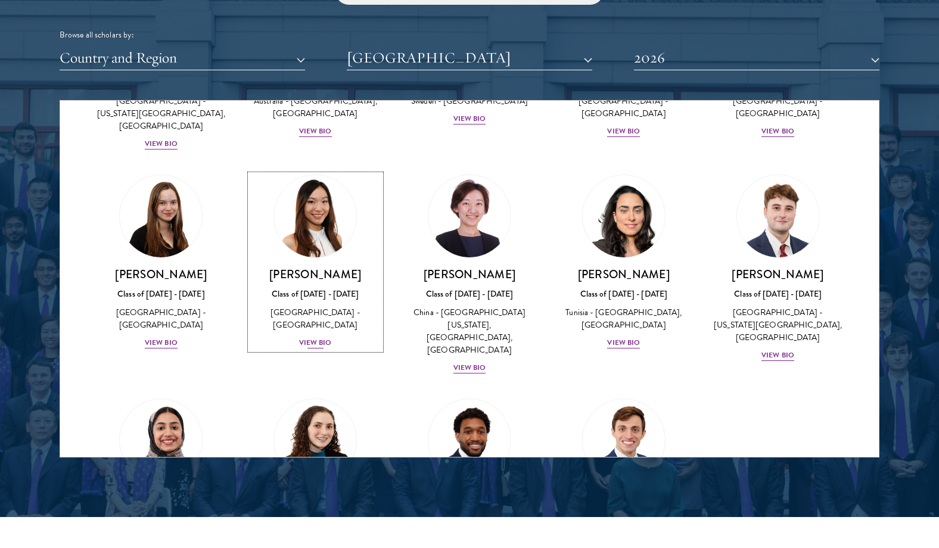
click at [330, 340] on div "Stephanie Lin Class of 2025 - 2026 United States of America - Harvard Universit…" at bounding box center [315, 308] width 131 height 83
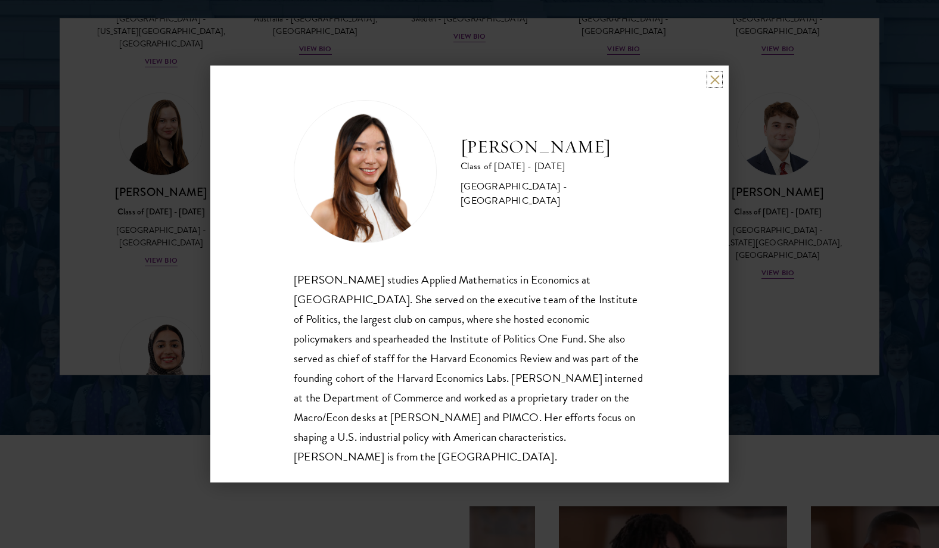
scroll to position [1721, 0]
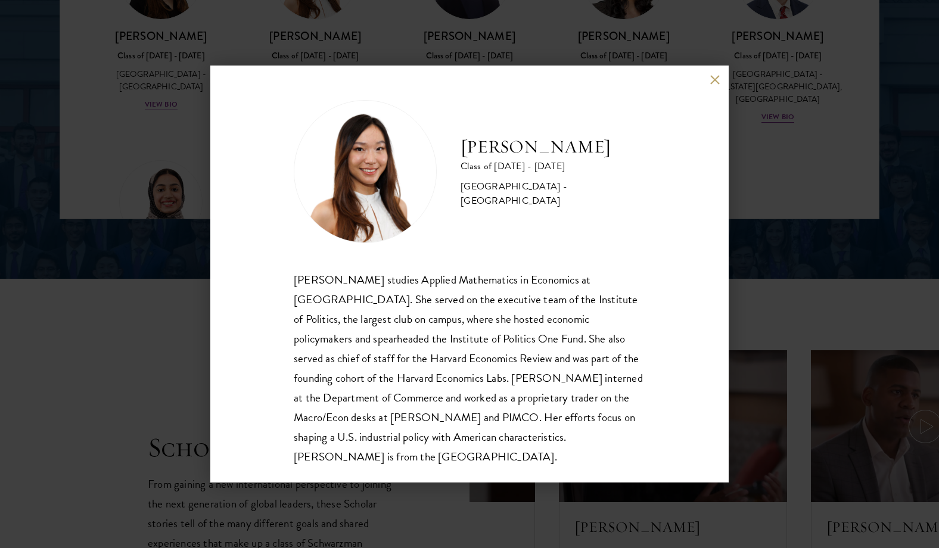
drag, startPoint x: 179, startPoint y: 277, endPoint x: 188, endPoint y: 270, distance: 11.6
click at [179, 276] on div "Stephanie Lin Class of 2025 - 2026 United States of America - Harvard Universit…" at bounding box center [469, 274] width 939 height 548
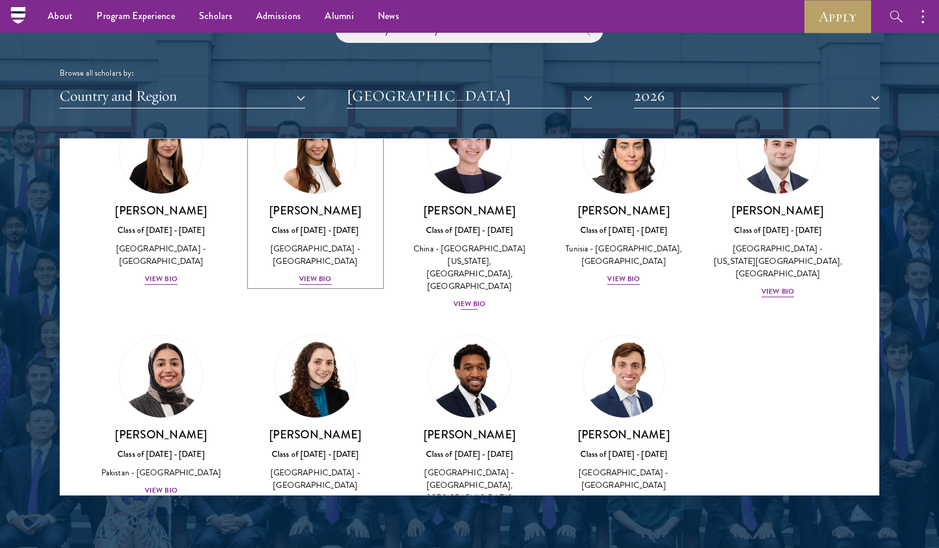
scroll to position [316, 0]
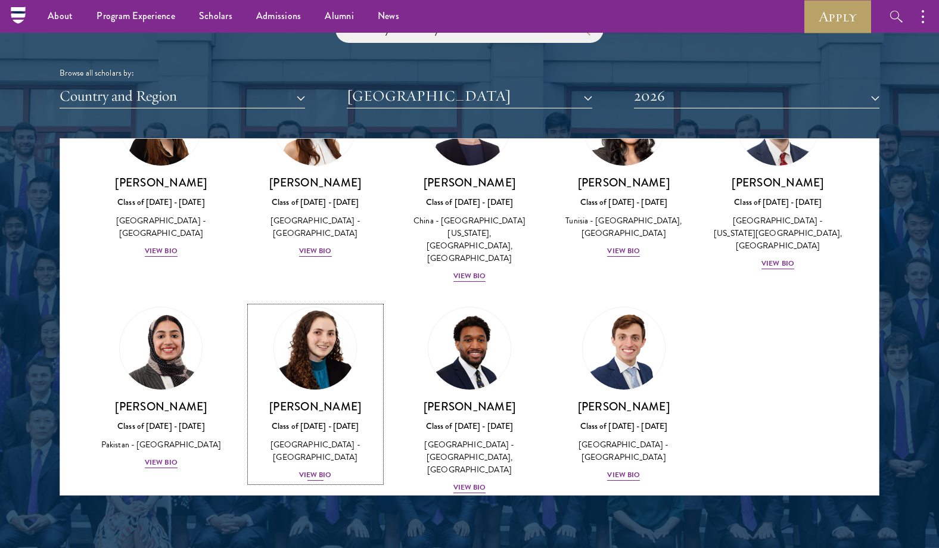
click at [310, 470] on div "View Bio" at bounding box center [315, 475] width 33 height 11
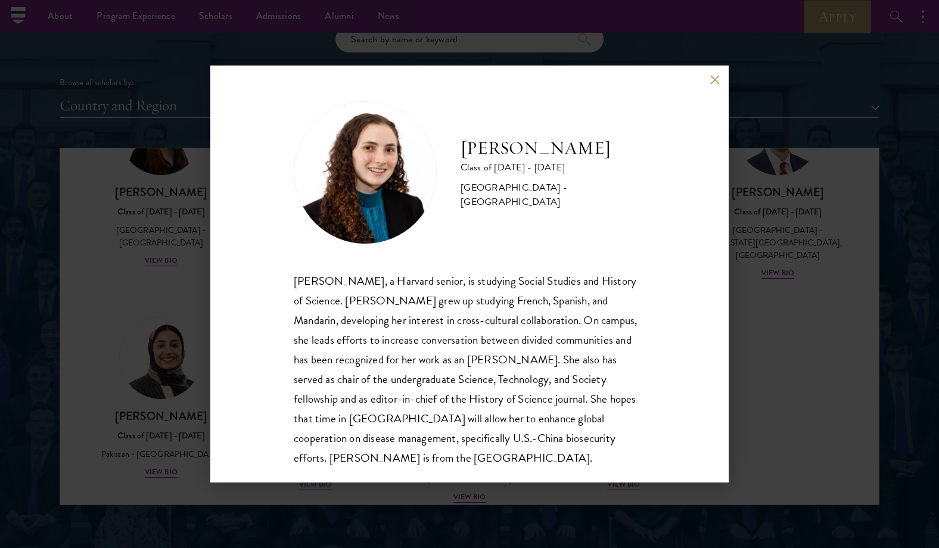
scroll to position [1, 0]
click at [187, 396] on div "Maya Rosen Class of 2025 - 2026 United States of America - Harvard University M…" at bounding box center [469, 274] width 939 height 548
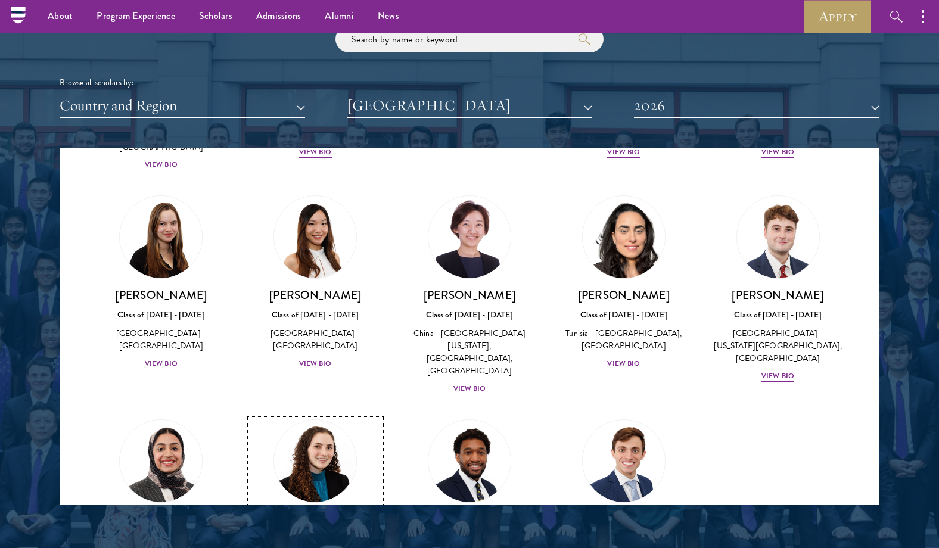
scroll to position [200, 0]
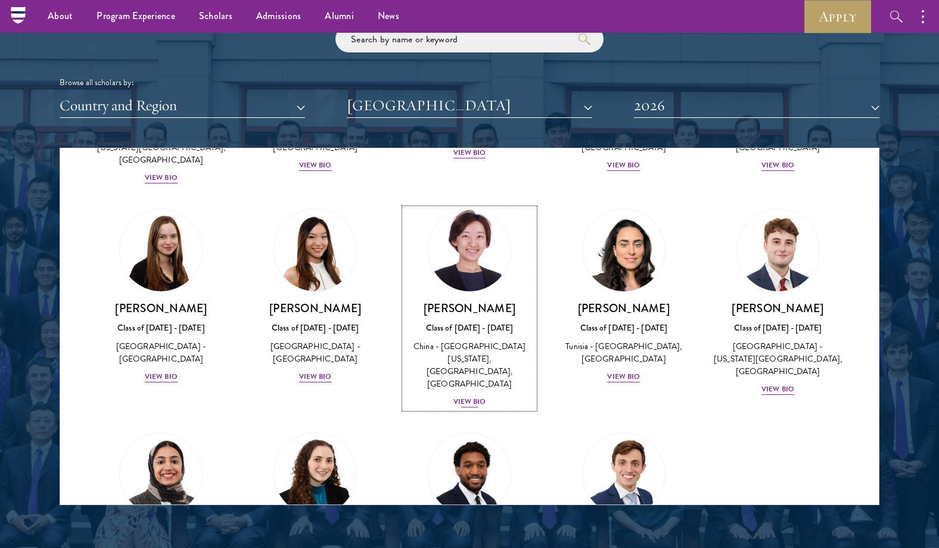
click at [482, 235] on img at bounding box center [469, 250] width 91 height 91
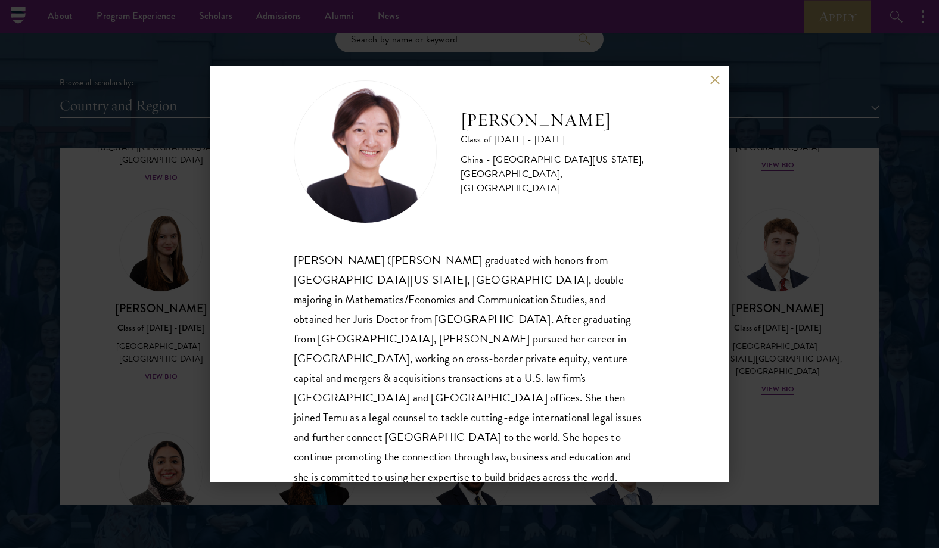
scroll to position [18, 0]
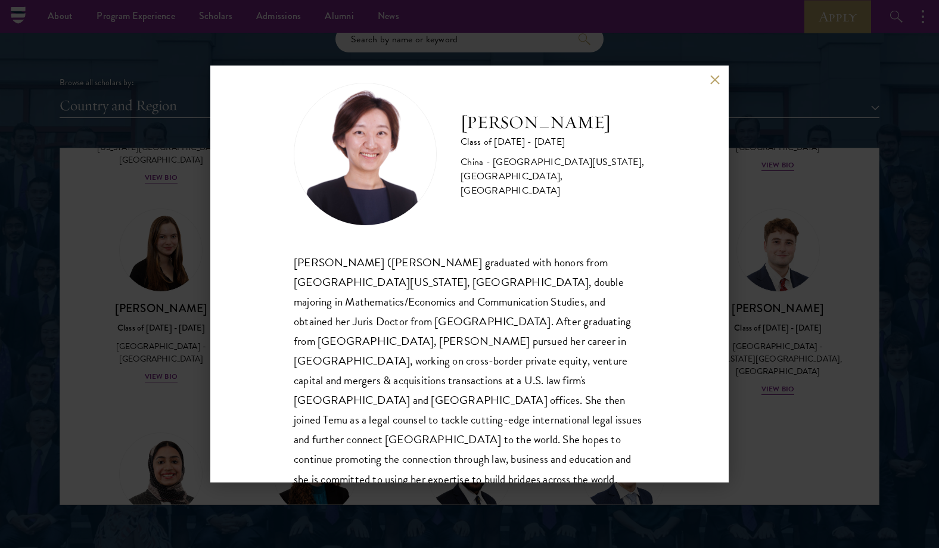
click at [808, 216] on div "Chloe Liu Class of 2025 - 2026 China - University of California, Los Angeles, H…" at bounding box center [469, 274] width 939 height 548
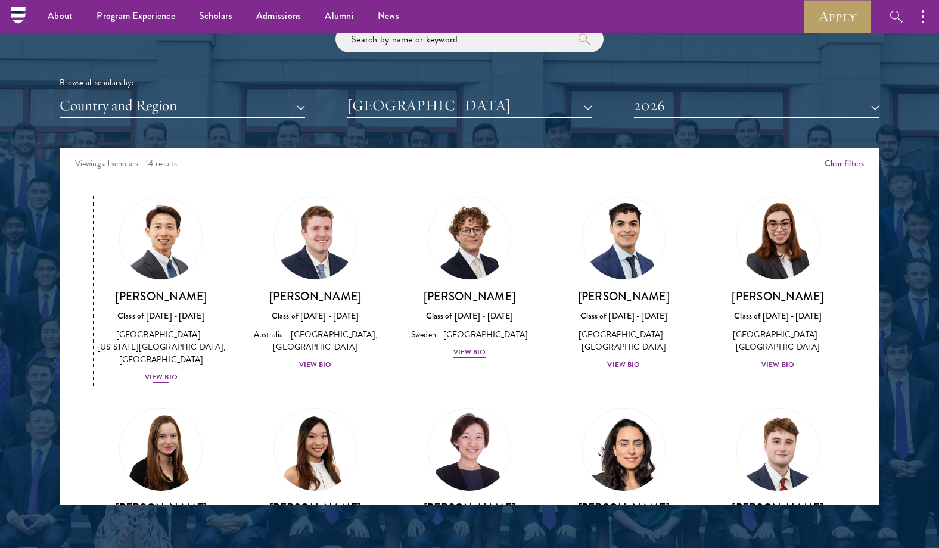
click at [172, 244] on img at bounding box center [161, 238] width 91 height 91
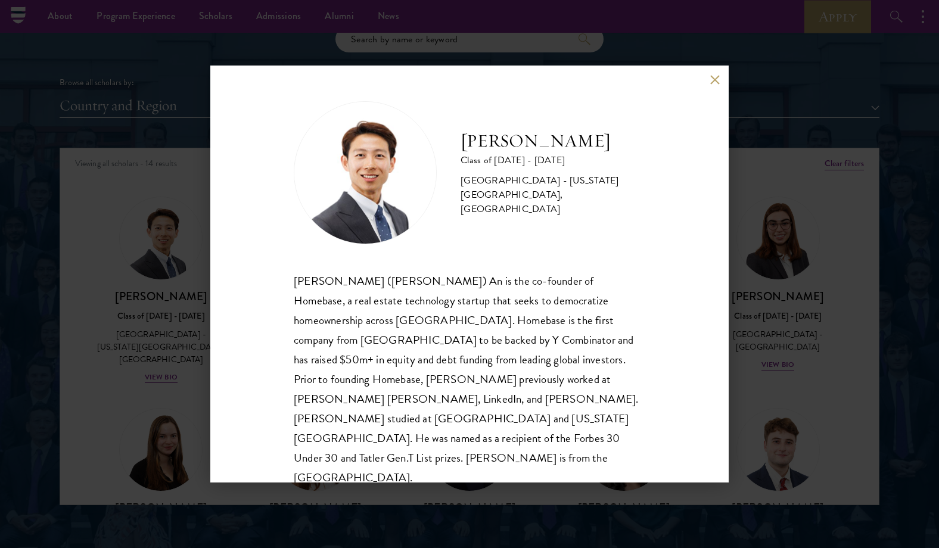
scroll to position [1, 0]
drag, startPoint x: 76, startPoint y: 227, endPoint x: 566, endPoint y: 289, distance: 494.4
click at [76, 227] on div "Phillip An Class of 2025 - 2026 United States of America - California Institute…" at bounding box center [469, 274] width 939 height 548
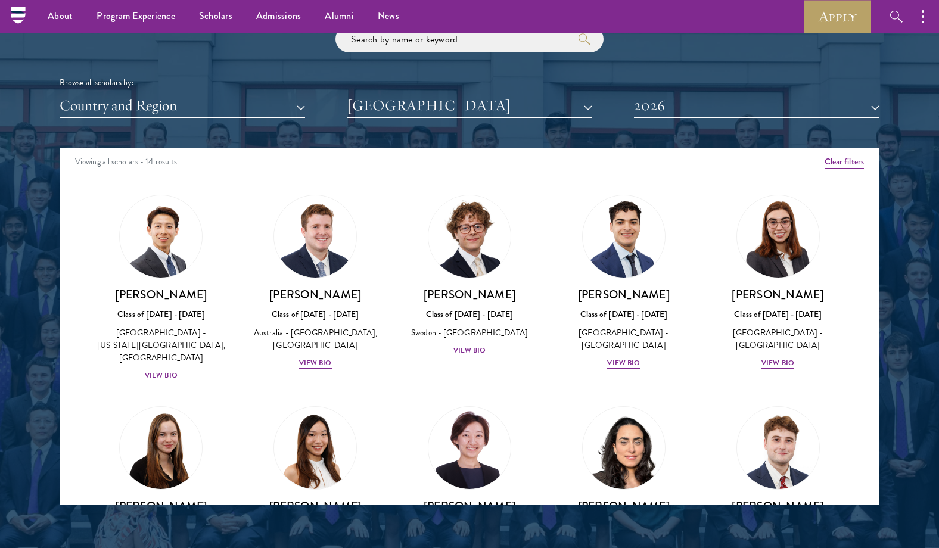
scroll to position [0, 0]
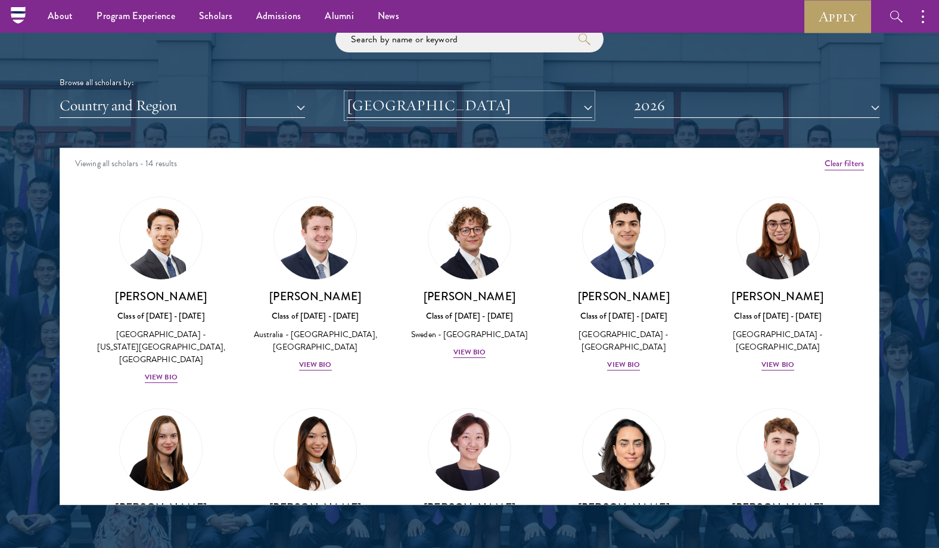
click at [462, 110] on button "Harvard University" at bounding box center [470, 106] width 246 height 24
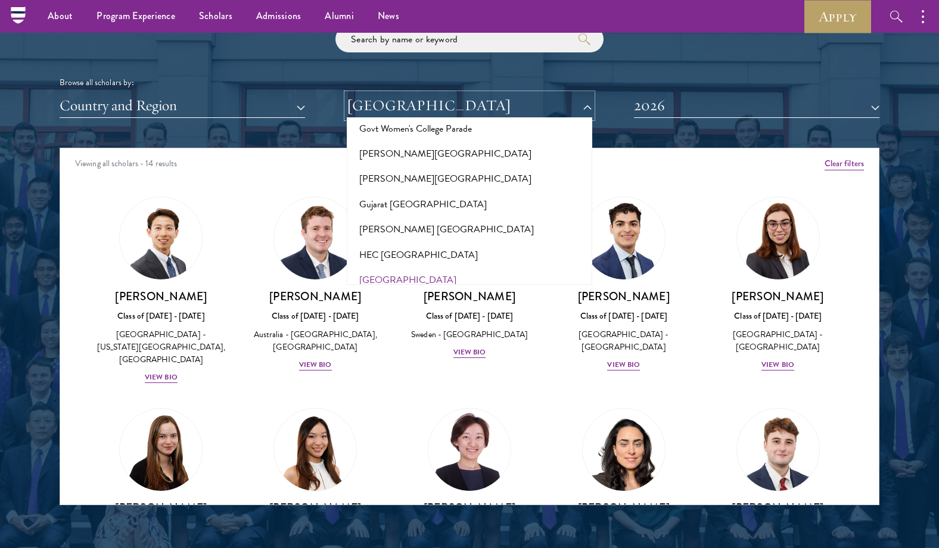
scroll to position [2776, 0]
click at [423, 244] on button "HEC Paris" at bounding box center [469, 256] width 238 height 25
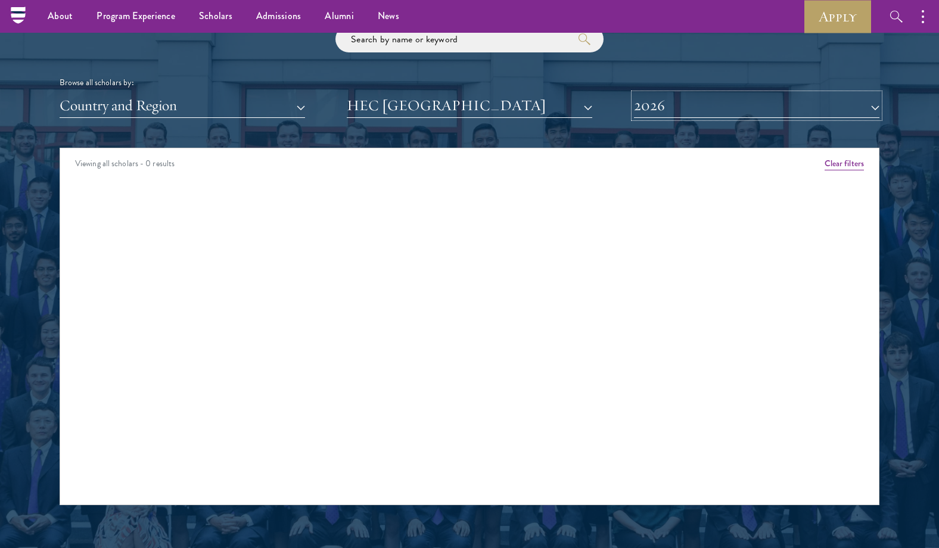
click at [678, 107] on button "2026" at bounding box center [757, 106] width 246 height 24
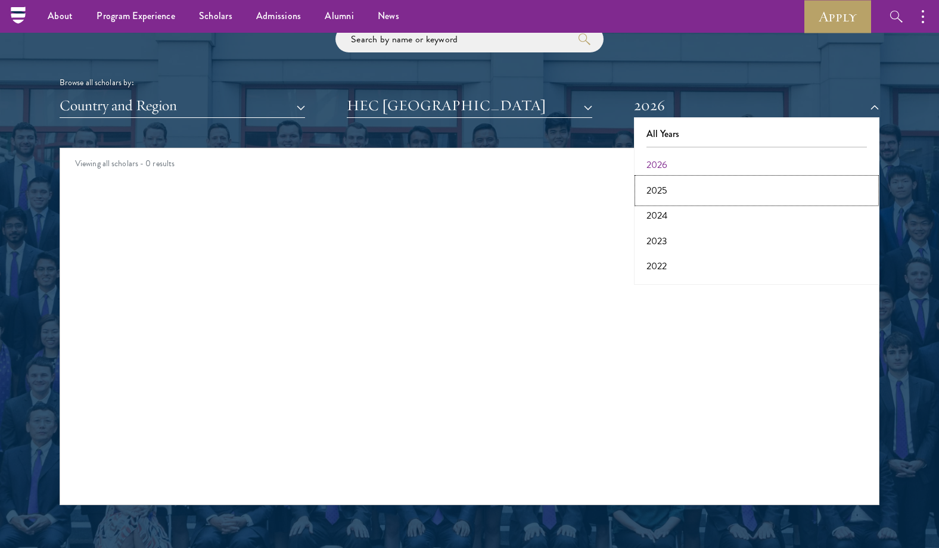
click at [675, 181] on button "2025" at bounding box center [757, 190] width 238 height 25
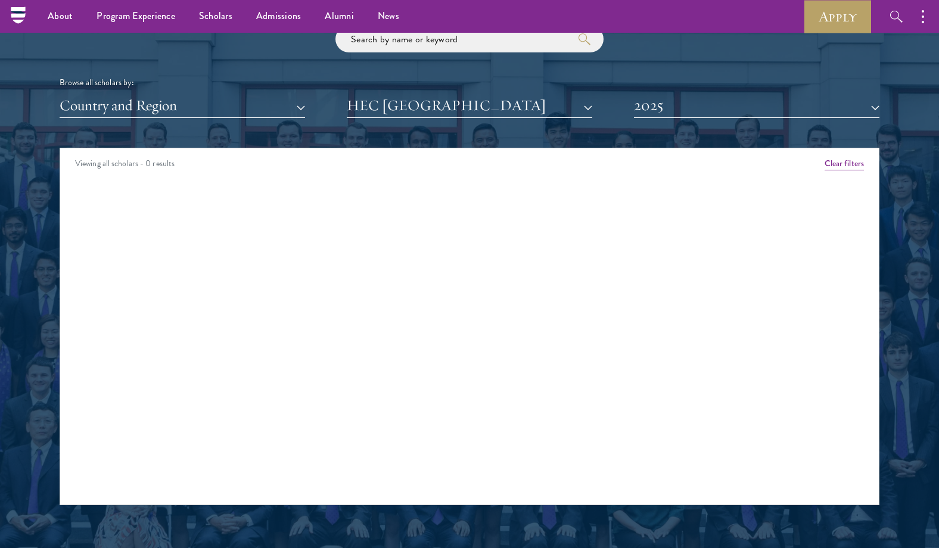
click at [674, 120] on div "Scholar Directory Congratulations and welcome to the Schwarzman Scholars Class …" at bounding box center [470, 202] width 820 height 606
click at [675, 113] on button "2025" at bounding box center [757, 106] width 246 height 24
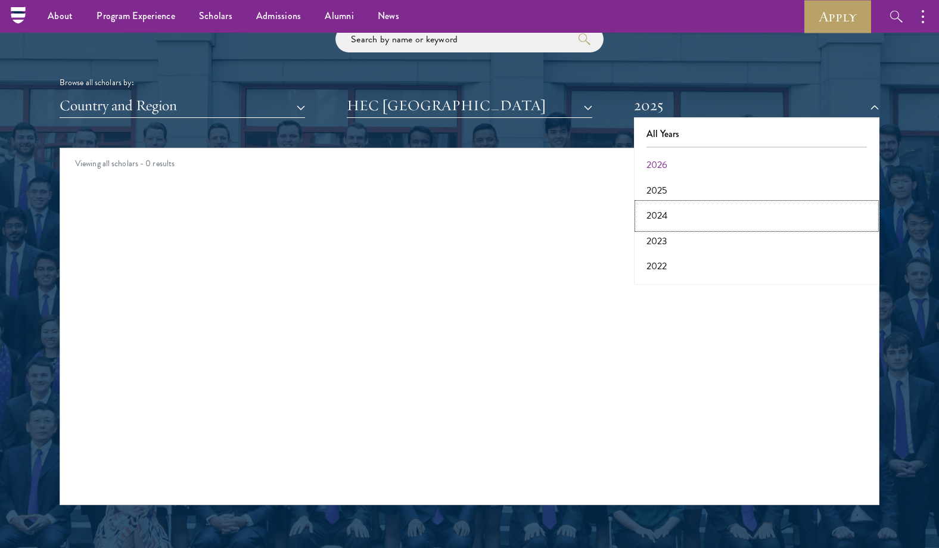
click at [662, 216] on button "2024" at bounding box center [757, 215] width 238 height 25
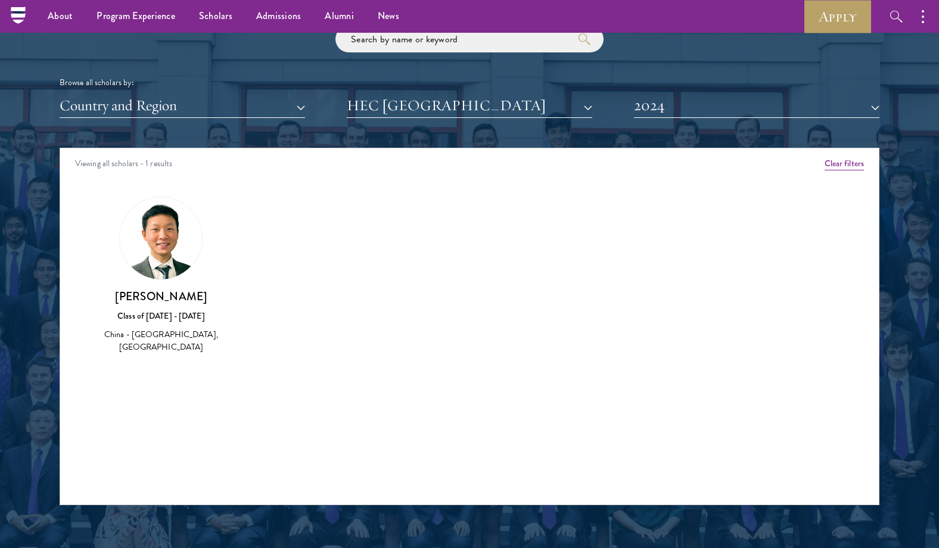
click at [159, 262] on img at bounding box center [161, 238] width 82 height 82
click at [380, 109] on button "HEC Paris" at bounding box center [470, 106] width 246 height 24
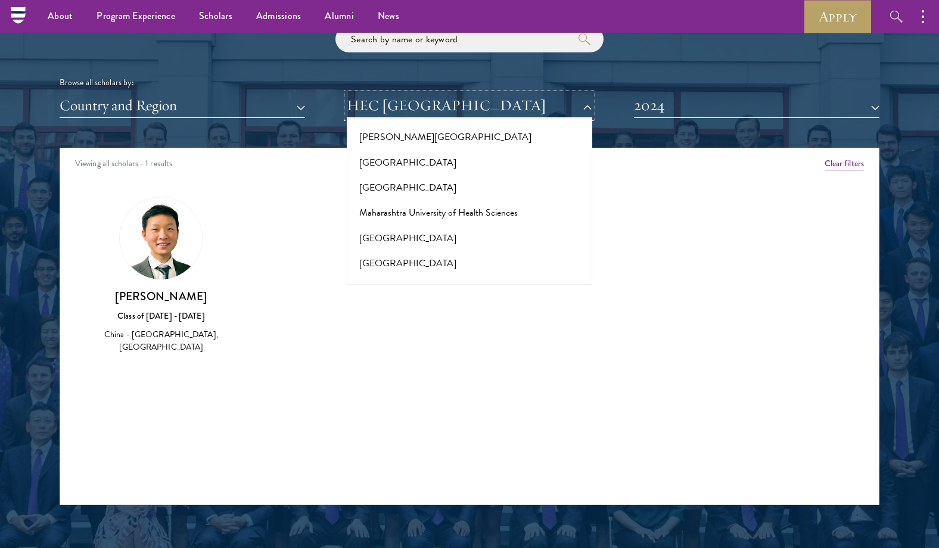
scroll to position [4203, 0]
click at [422, 300] on button "Massachusetts Institute of Technology" at bounding box center [469, 312] width 238 height 25
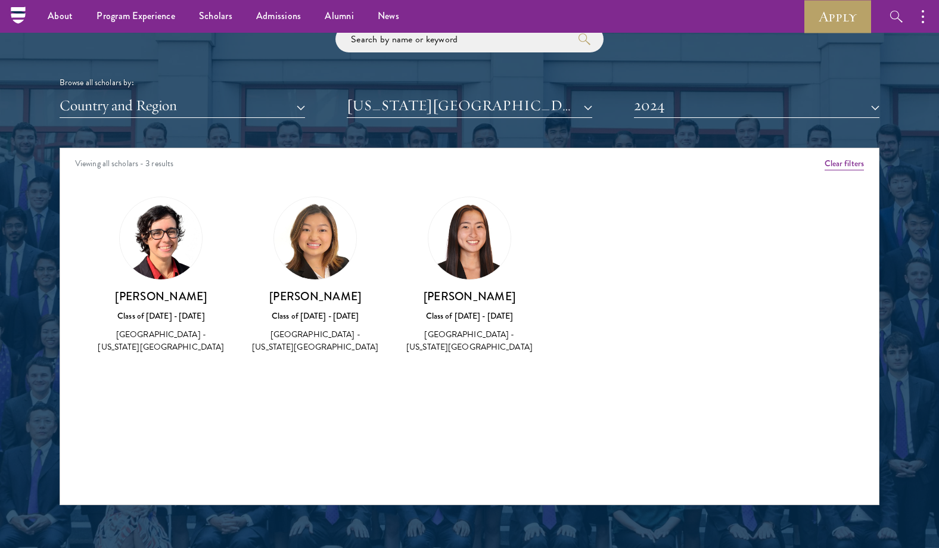
click at [334, 247] on img at bounding box center [315, 238] width 82 height 82
click at [808, 104] on button "2024" at bounding box center [757, 106] width 246 height 24
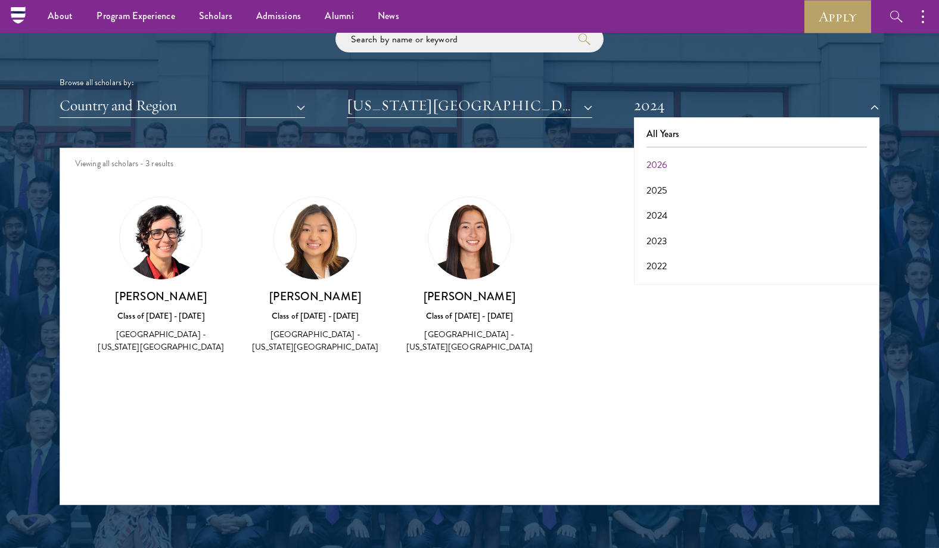
click at [925, 168] on div at bounding box center [469, 202] width 939 height 725
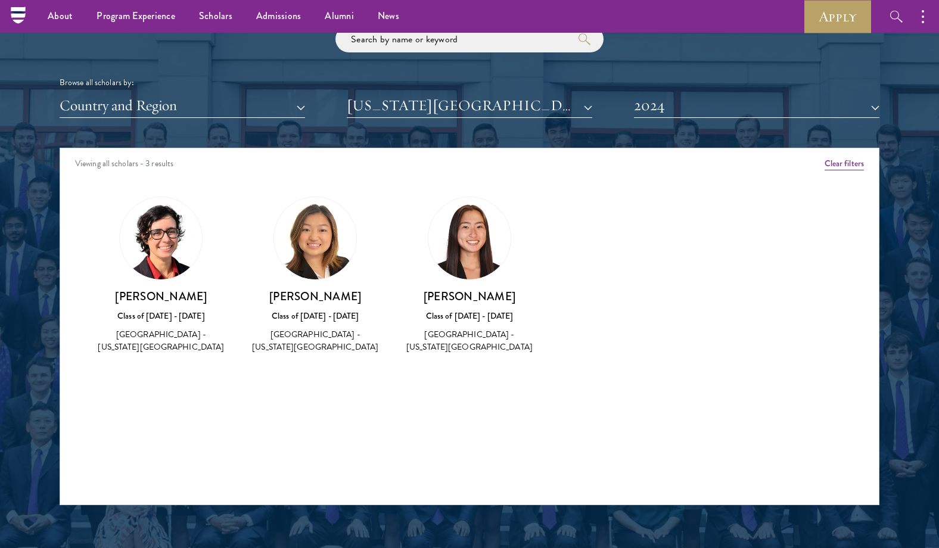
click at [484, 246] on img at bounding box center [470, 238] width 82 height 82
click at [485, 246] on img at bounding box center [470, 238] width 82 height 82
click at [447, 108] on button "Massachusetts Institute of Technology" at bounding box center [470, 106] width 246 height 24
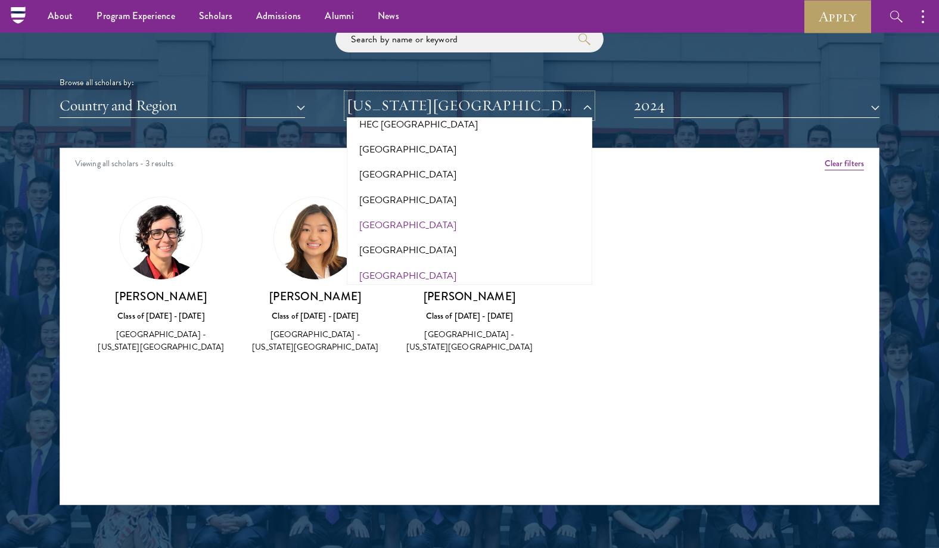
scroll to position [2887, 0]
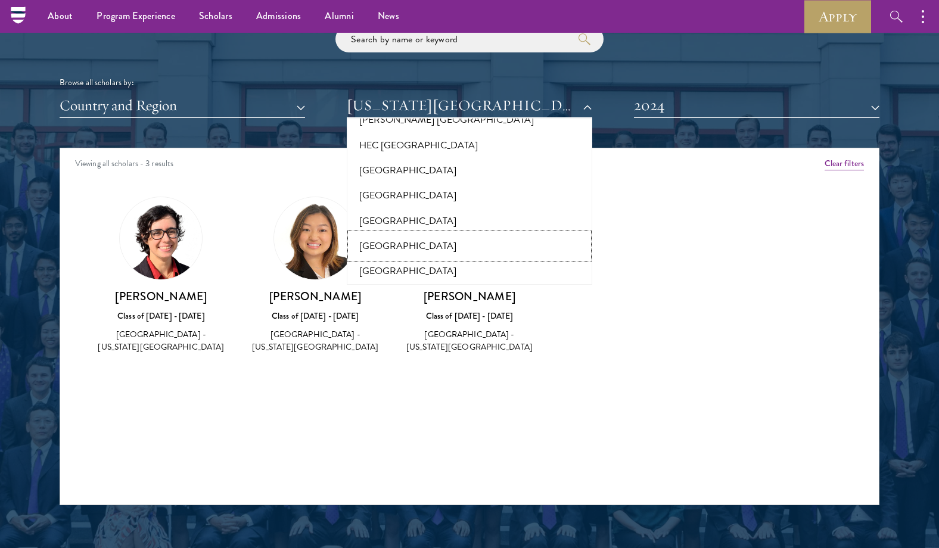
click at [412, 234] on button "Harvard University" at bounding box center [469, 246] width 238 height 25
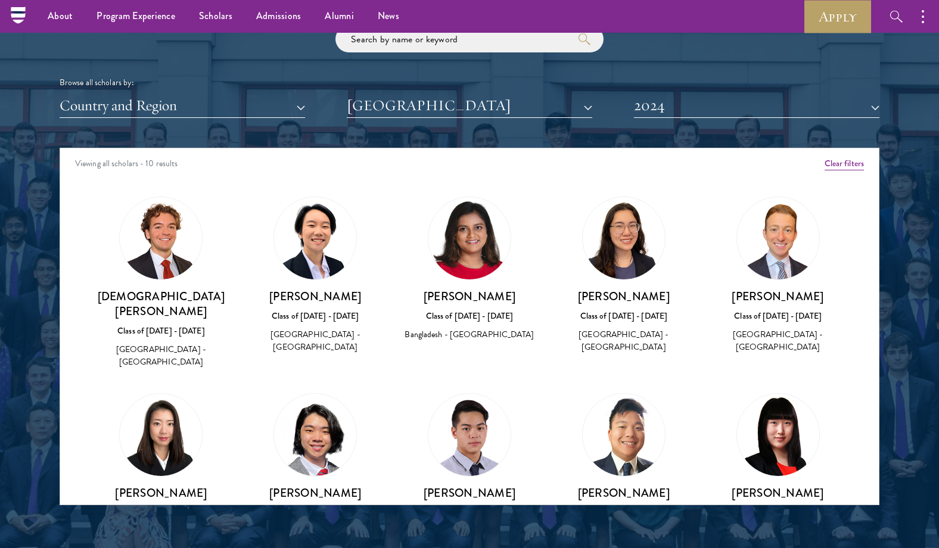
click at [635, 249] on img at bounding box center [624, 238] width 82 height 82
click at [618, 295] on h3 "Olivia Fu" at bounding box center [623, 296] width 131 height 15
click at [729, 118] on div "Scholar Directory Congratulations and welcome to the Schwarzman Scholars Class …" at bounding box center [470, 202] width 820 height 606
